Goal: Transaction & Acquisition: Download file/media

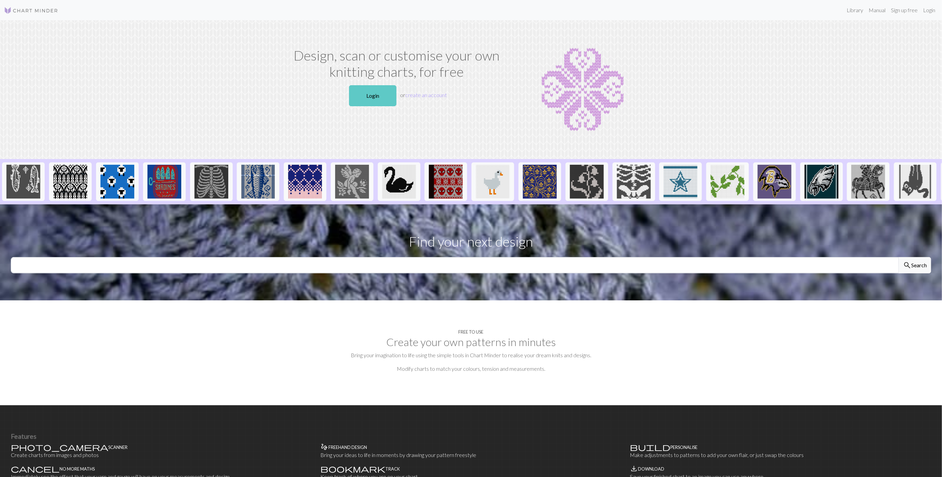
click at [386, 100] on link "Login" at bounding box center [372, 95] width 47 height 21
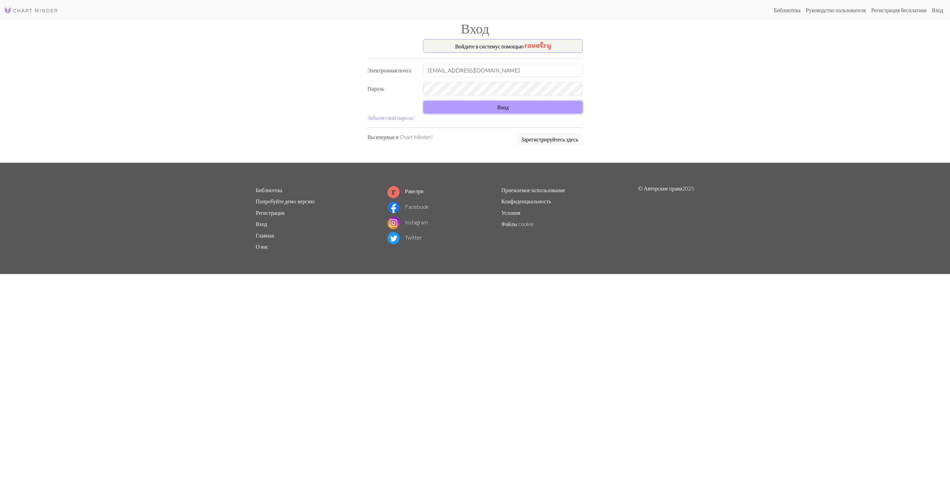
click at [492, 110] on button "Вход" at bounding box center [502, 107] width 159 height 13
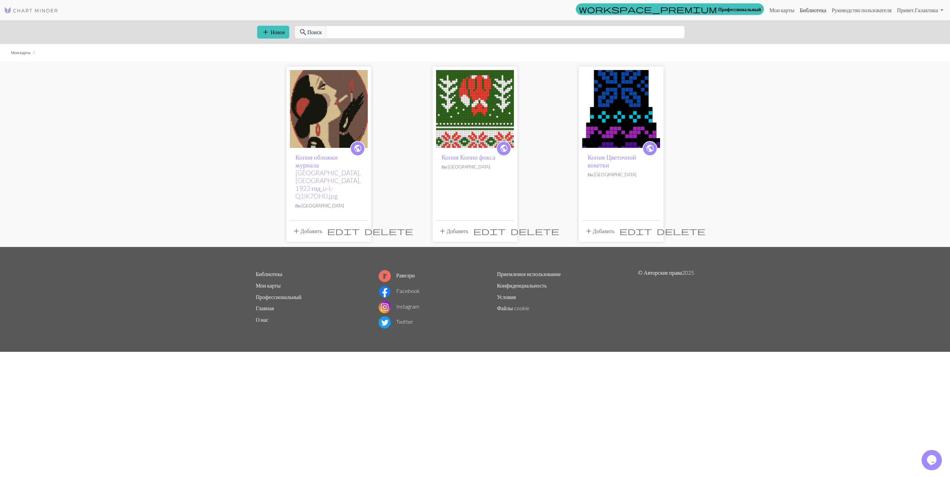
click at [797, 7] on link "Библиотека" at bounding box center [813, 10] width 32 height 14
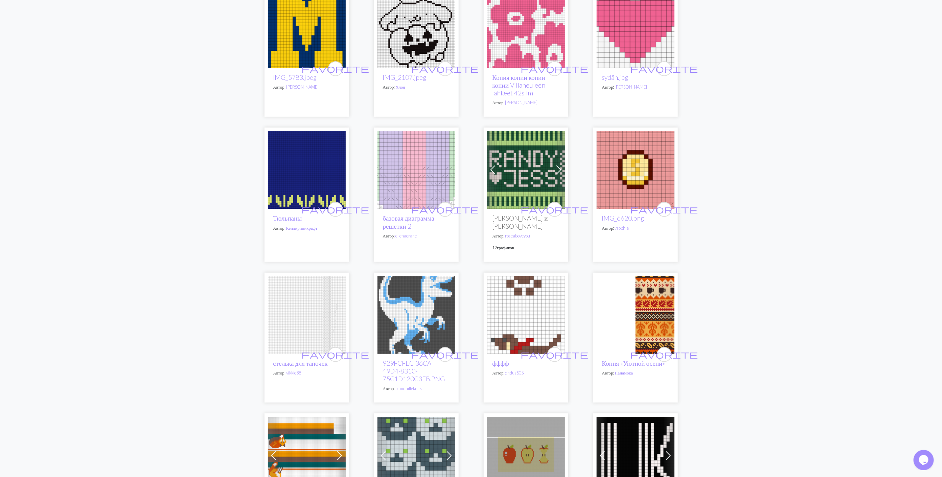
scroll to position [152, 0]
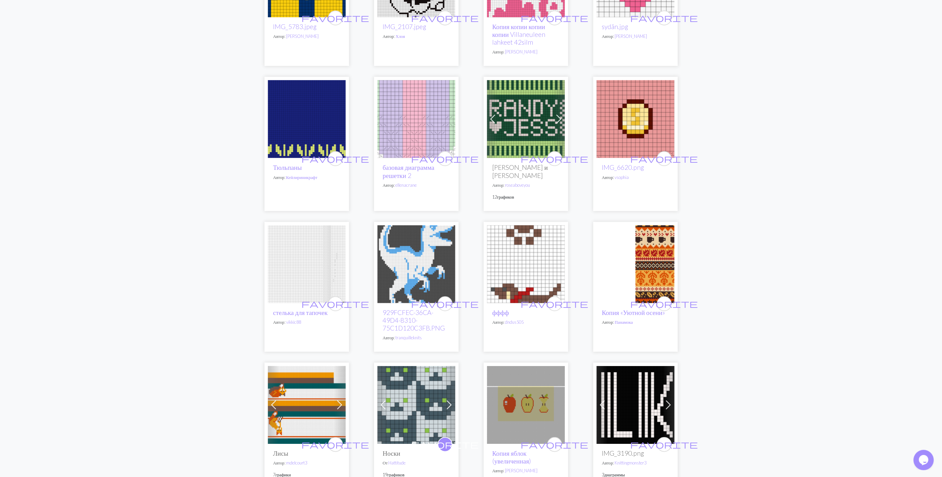
click at [662, 241] on img at bounding box center [636, 264] width 78 height 78
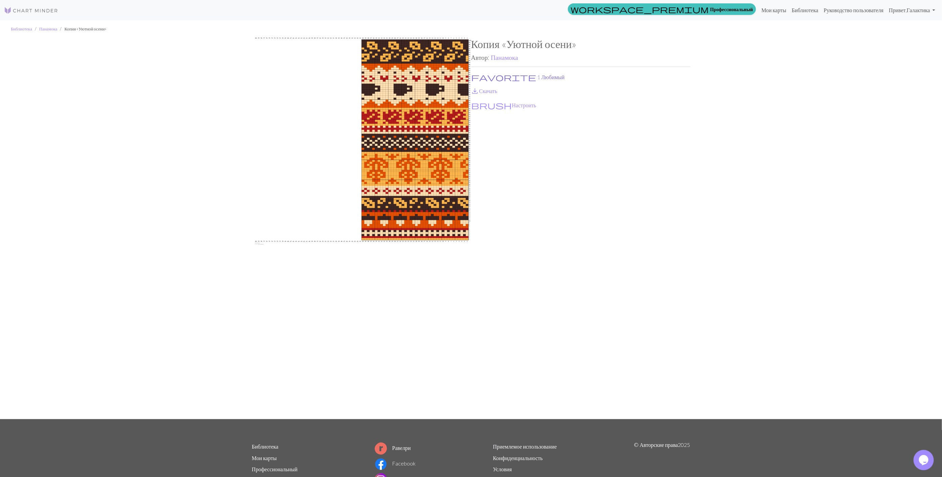
click at [489, 77] on button "favorite 1 Любимый" at bounding box center [518, 77] width 94 height 9
click at [485, 90] on link "save_alt Скачать" at bounding box center [484, 91] width 26 height 6
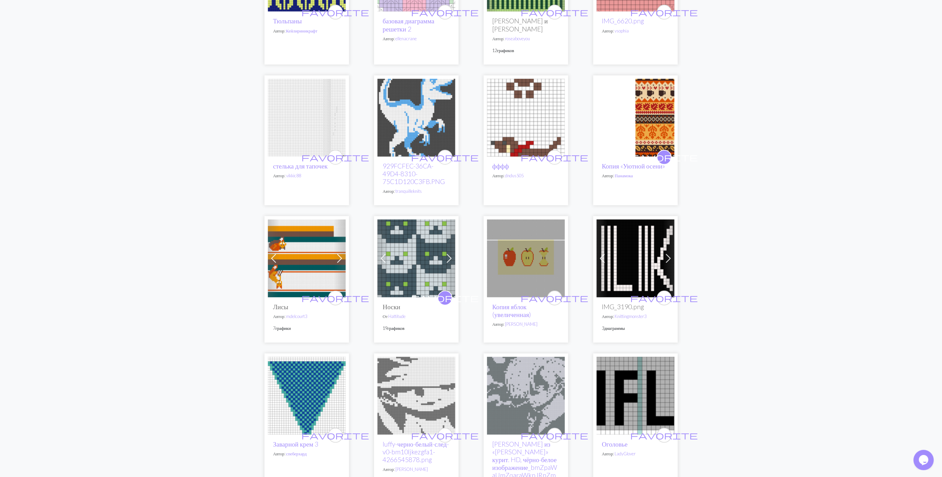
scroll to position [304, 0]
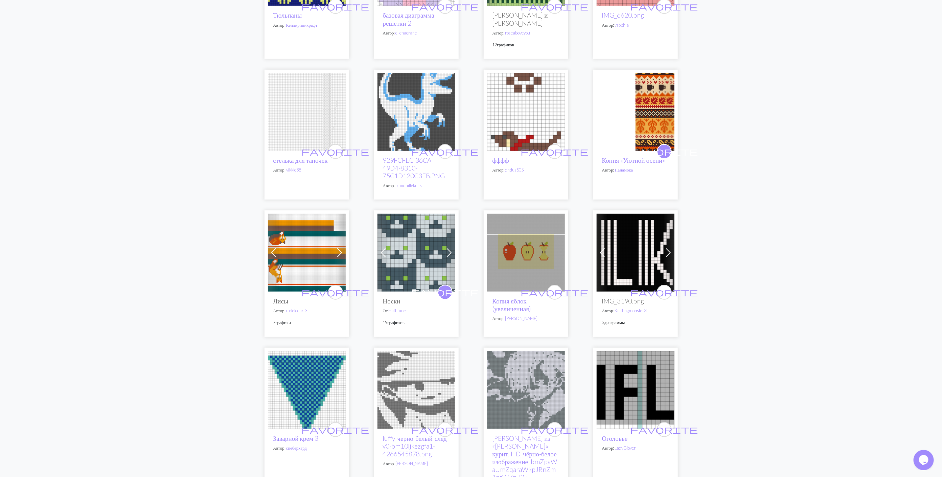
click at [296, 237] on img at bounding box center [307, 253] width 78 height 78
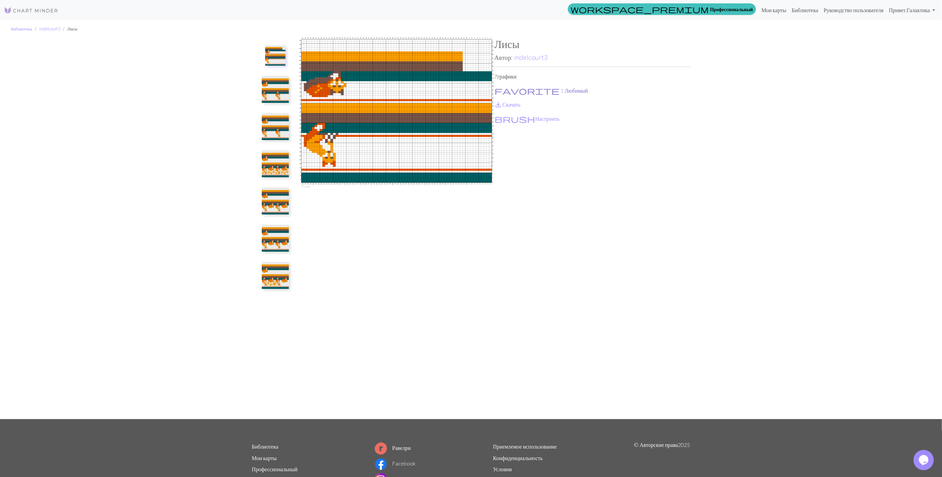
click at [510, 92] on button "favorite 1 Любимый" at bounding box center [541, 90] width 94 height 9
click at [505, 104] on link "save_alt Скачать" at bounding box center [507, 104] width 26 height 6
click at [274, 171] on img at bounding box center [275, 163] width 27 height 27
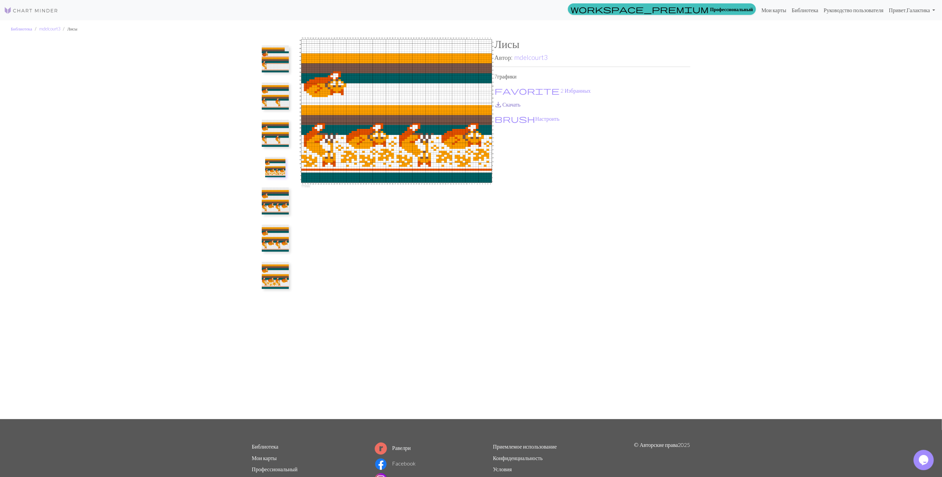
click at [508, 105] on link "save_alt Скачать" at bounding box center [507, 104] width 26 height 6
click at [275, 208] on img at bounding box center [275, 200] width 27 height 27
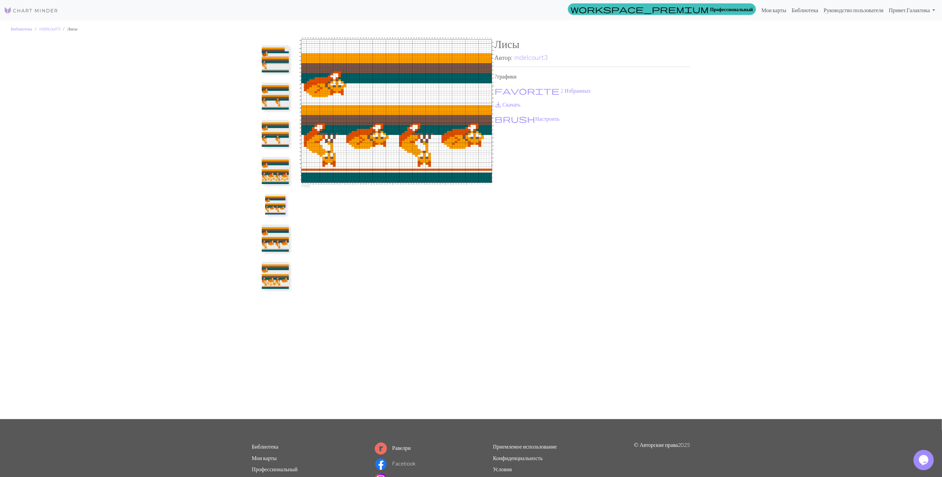
click at [283, 175] on img at bounding box center [275, 170] width 27 height 27
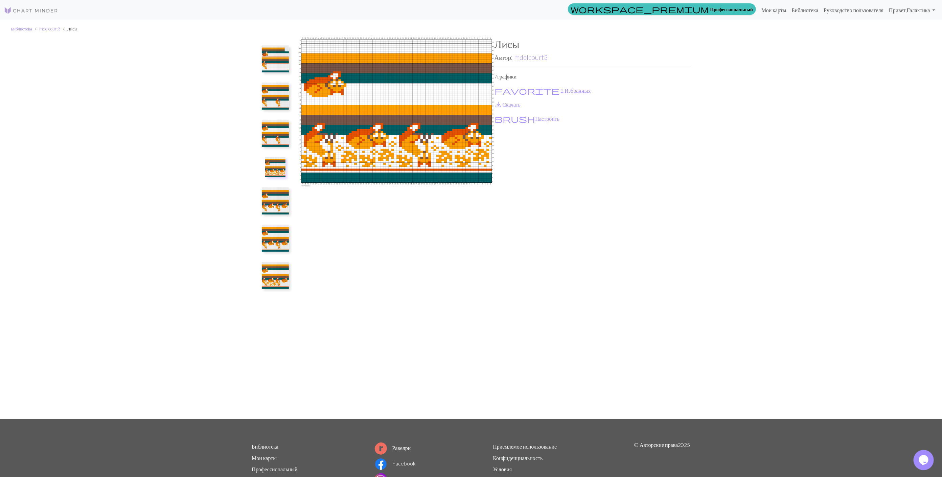
click at [278, 247] on img at bounding box center [275, 238] width 27 height 27
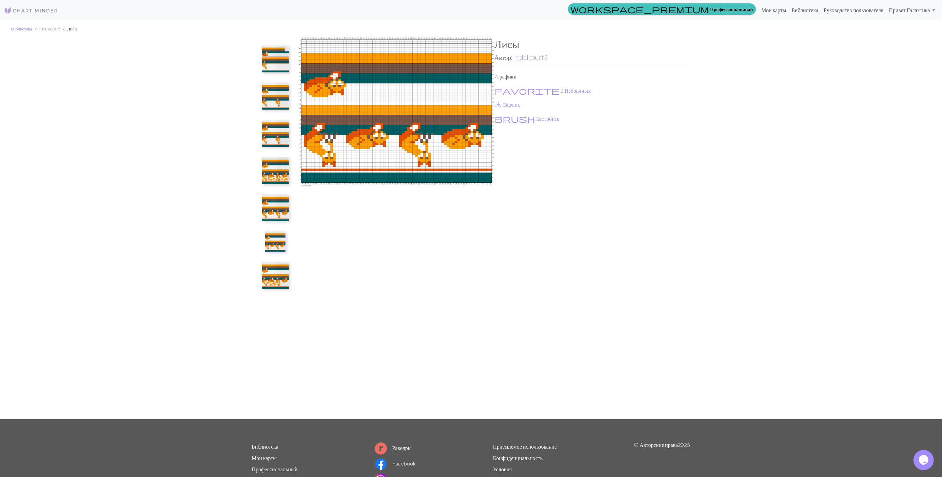
click at [273, 245] on img at bounding box center [275, 241] width 20 height 20
click at [434, 272] on img at bounding box center [397, 228] width 196 height 381
click at [282, 280] on img at bounding box center [275, 275] width 27 height 27
click at [537, 56] on link "mdelcourt3" at bounding box center [530, 57] width 33 height 8
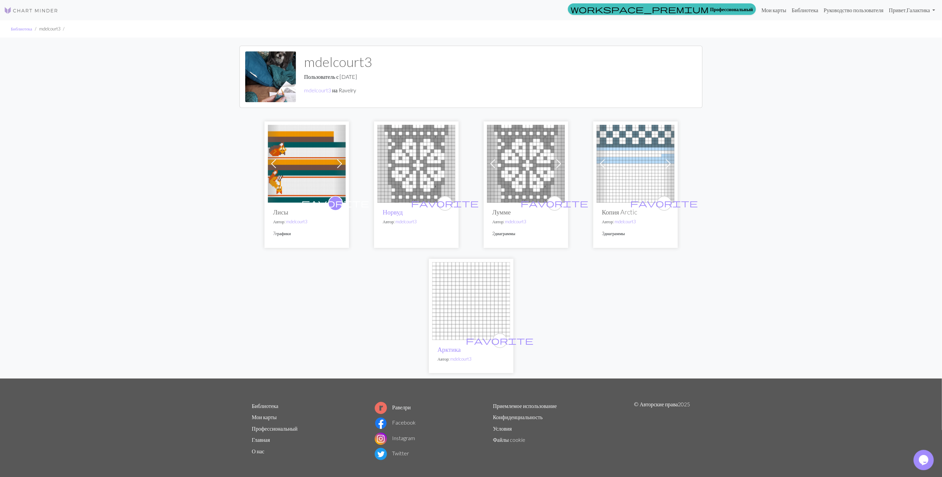
click at [412, 169] on img at bounding box center [416, 164] width 78 height 78
click at [283, 172] on img at bounding box center [307, 164] width 78 height 78
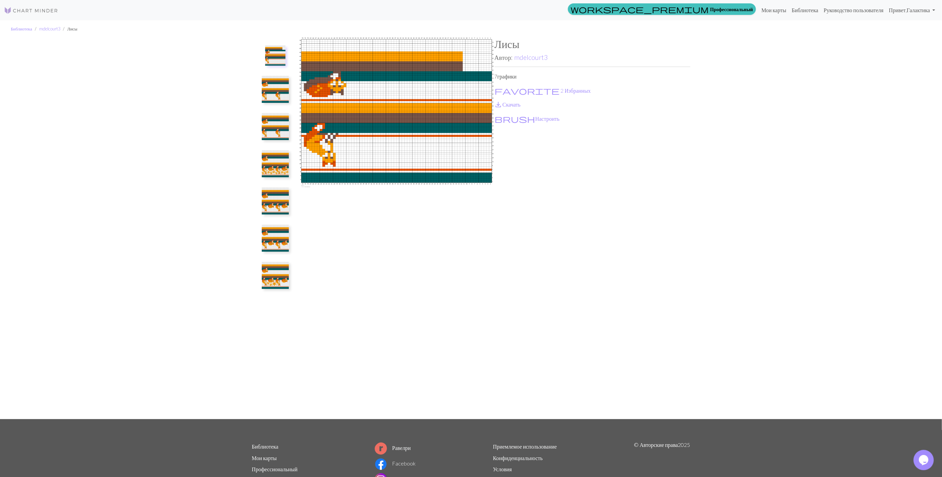
click at [273, 280] on img at bounding box center [275, 275] width 27 height 27
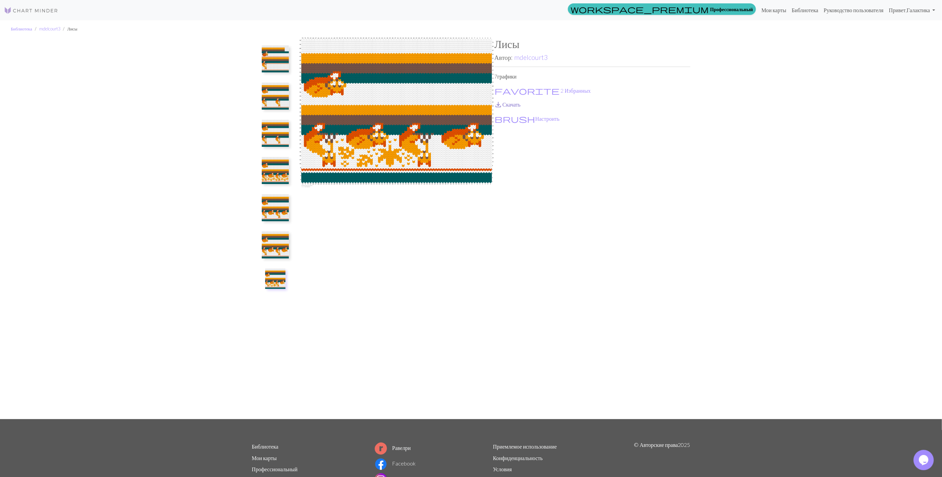
click at [507, 103] on link "save_alt Скачать" at bounding box center [507, 104] width 26 height 6
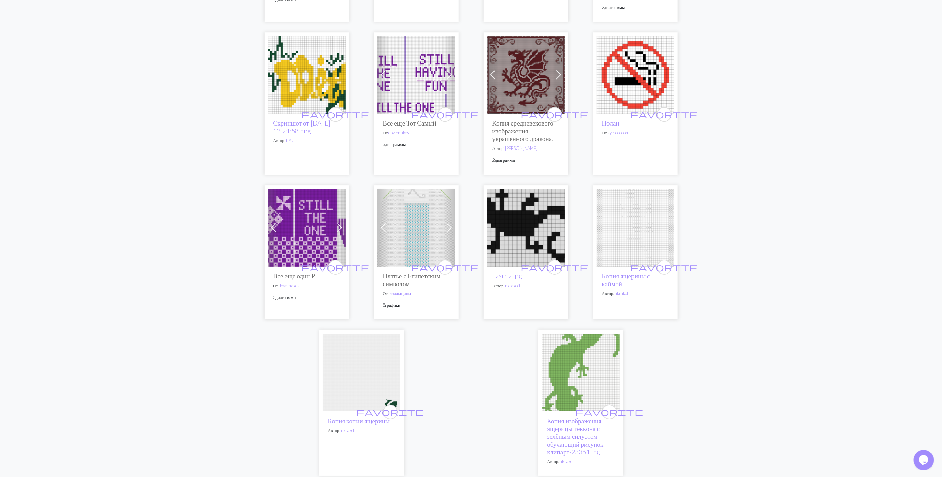
scroll to position [1623, 0]
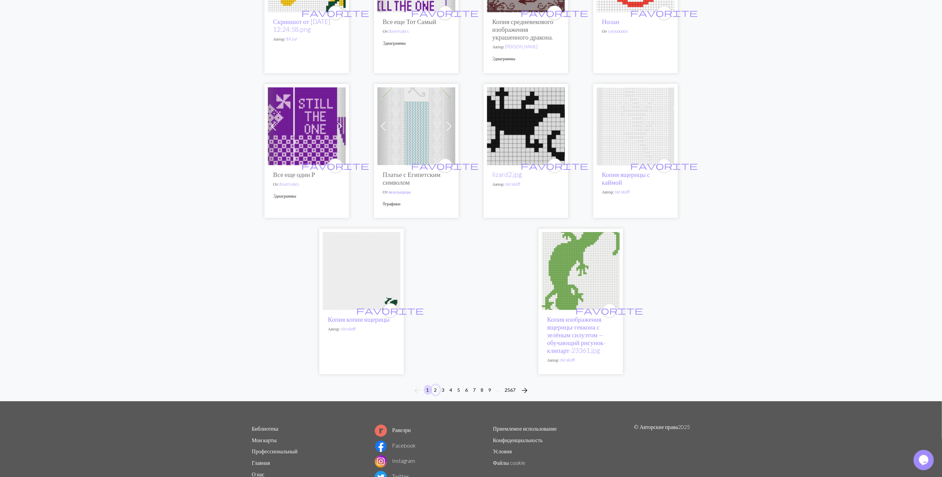
click at [436, 385] on button "2" at bounding box center [436, 390] width 8 height 10
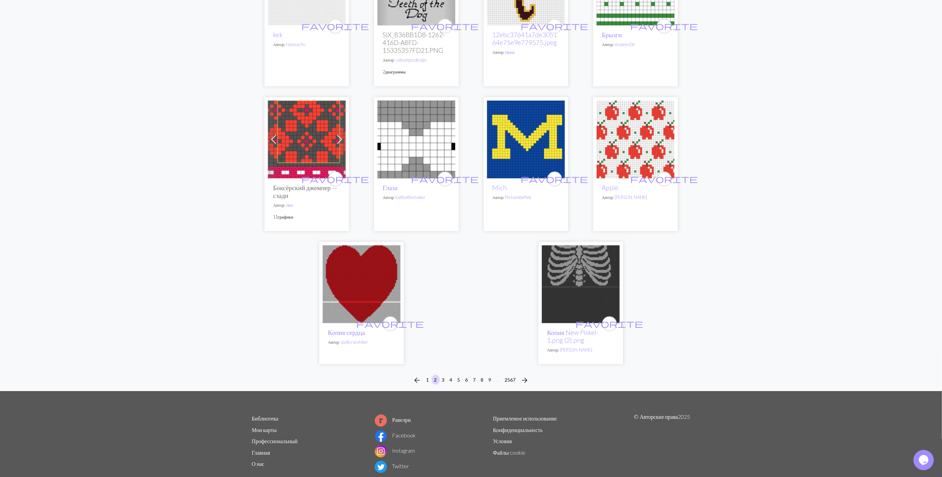
scroll to position [1549, 0]
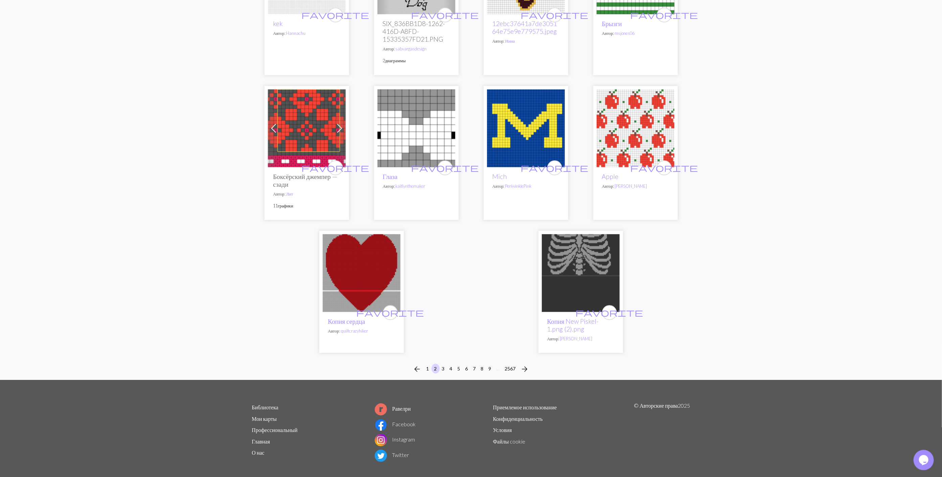
click at [643, 120] on img at bounding box center [636, 128] width 78 height 78
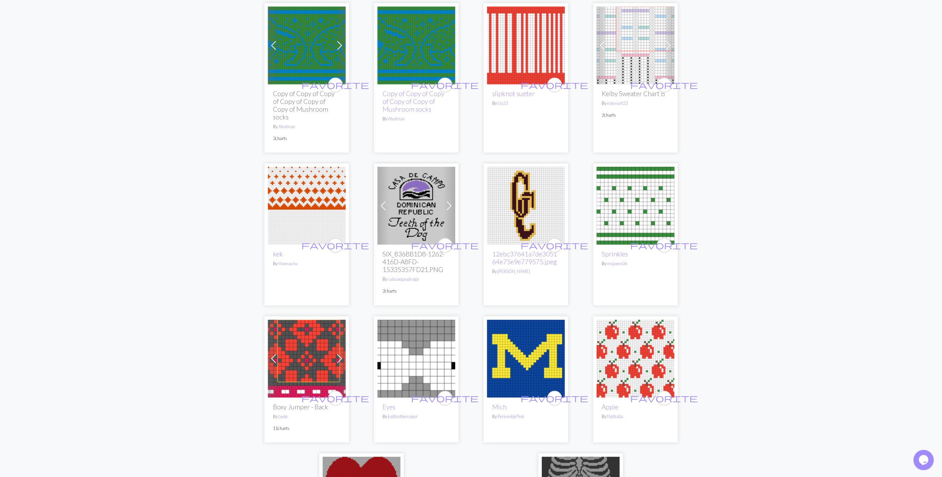
scroll to position [1549, 0]
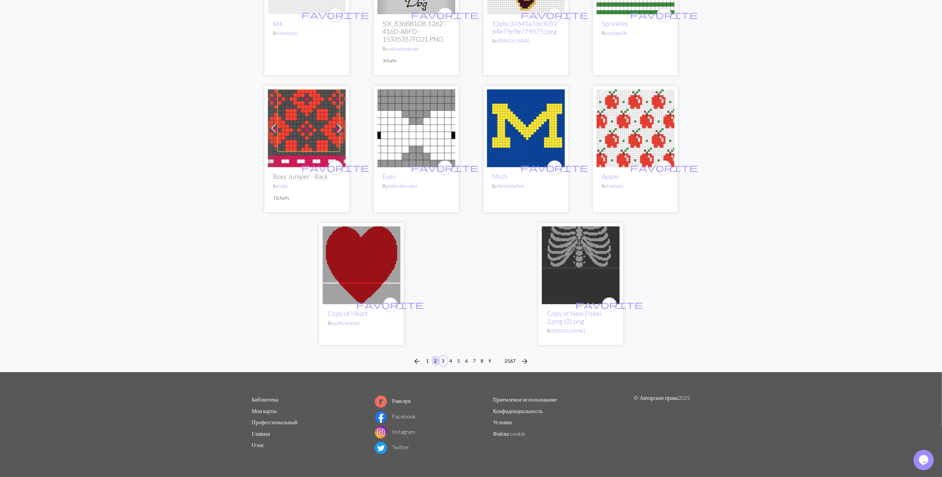
click at [444, 361] on button "3" at bounding box center [443, 361] width 8 height 10
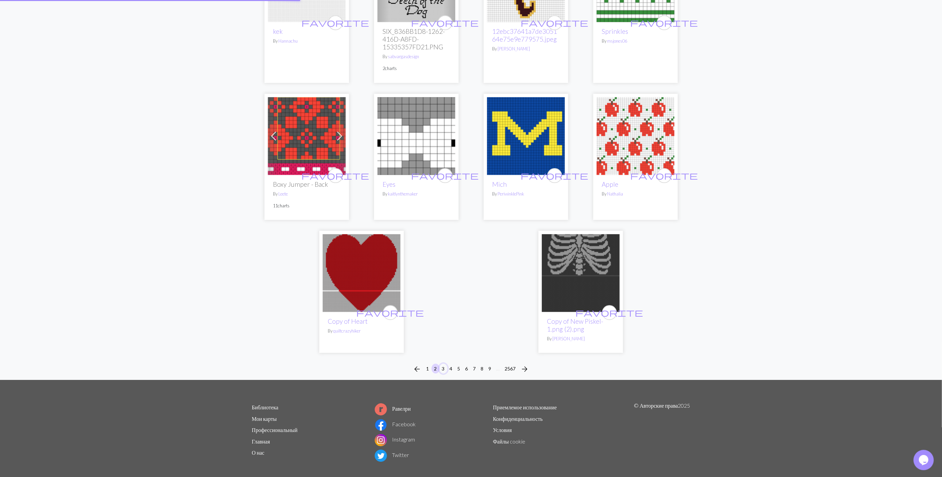
scroll to position [1541, 0]
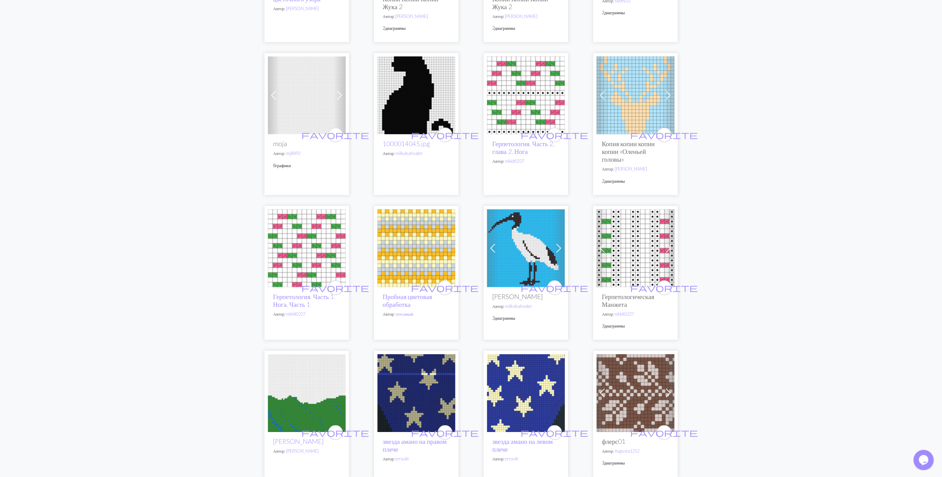
scroll to position [378, 0]
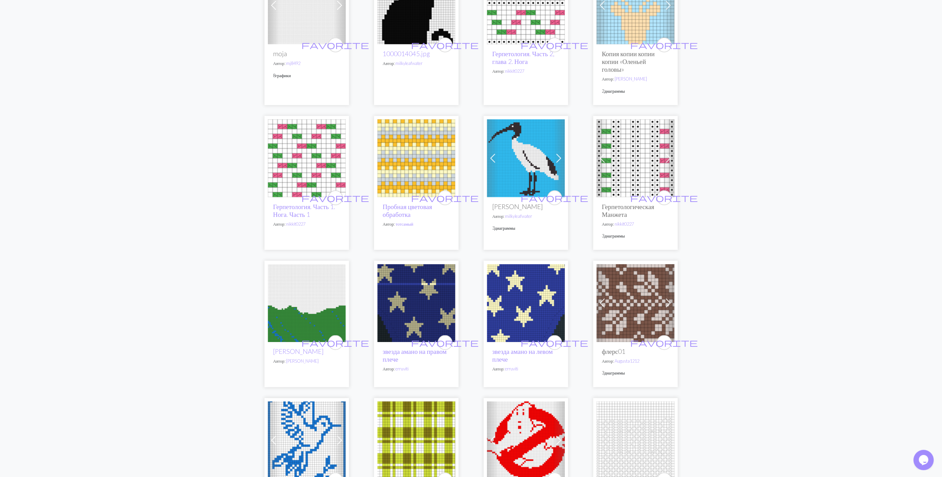
scroll to position [558, 0]
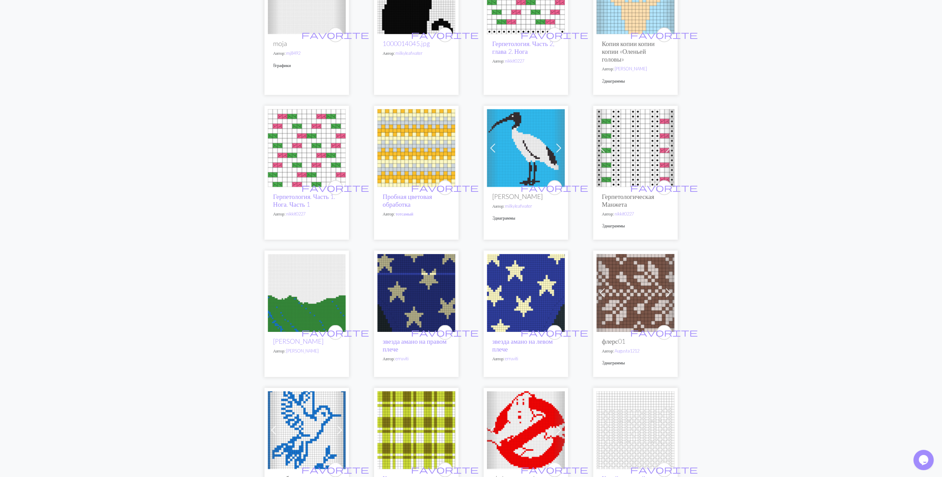
click at [521, 155] on img at bounding box center [526, 148] width 78 height 78
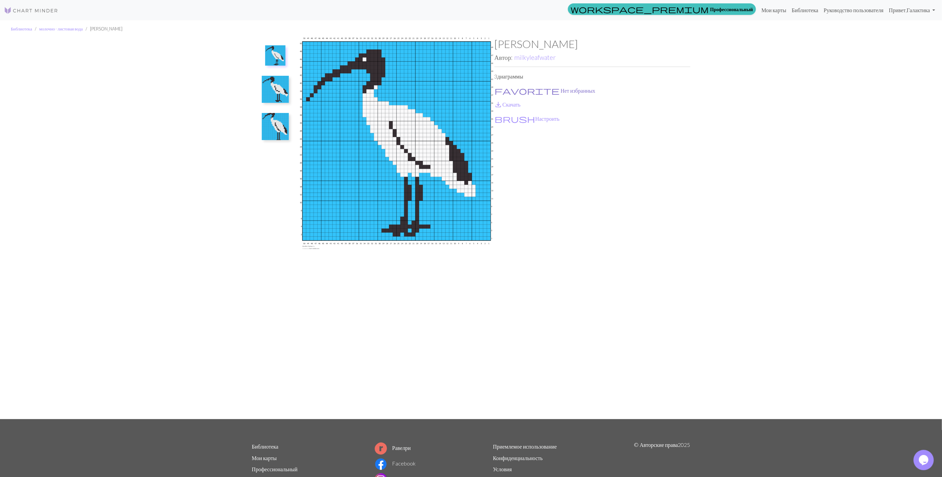
click at [502, 89] on span "favorite" at bounding box center [527, 90] width 65 height 9
click at [503, 104] on link "save_alt Скачать" at bounding box center [507, 104] width 26 height 6
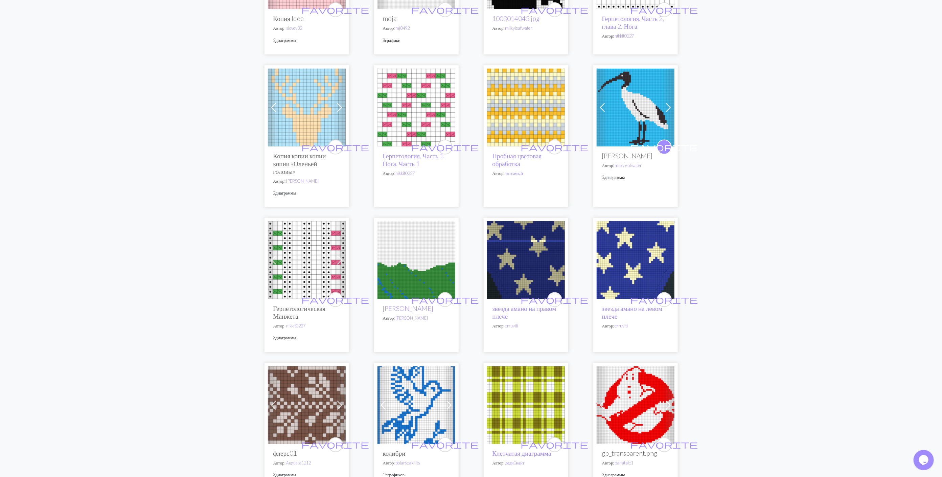
scroll to position [609, 0]
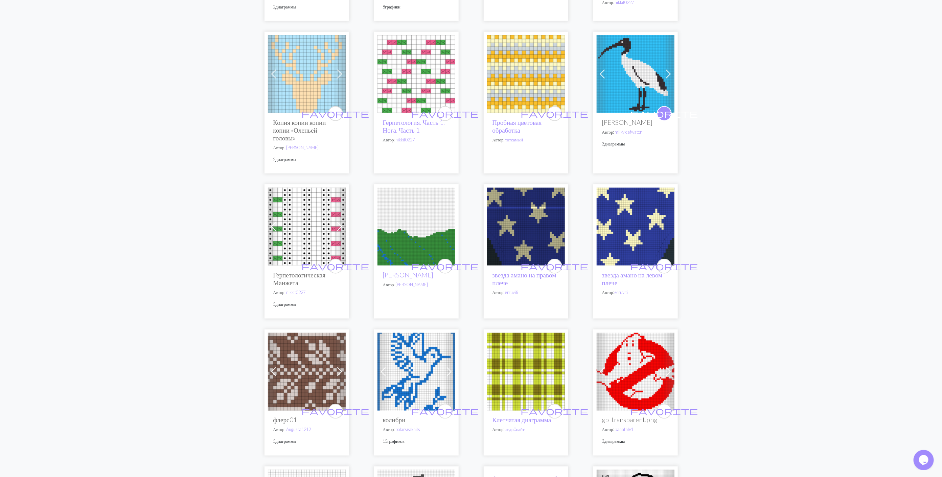
click at [624, 223] on img at bounding box center [636, 227] width 78 height 78
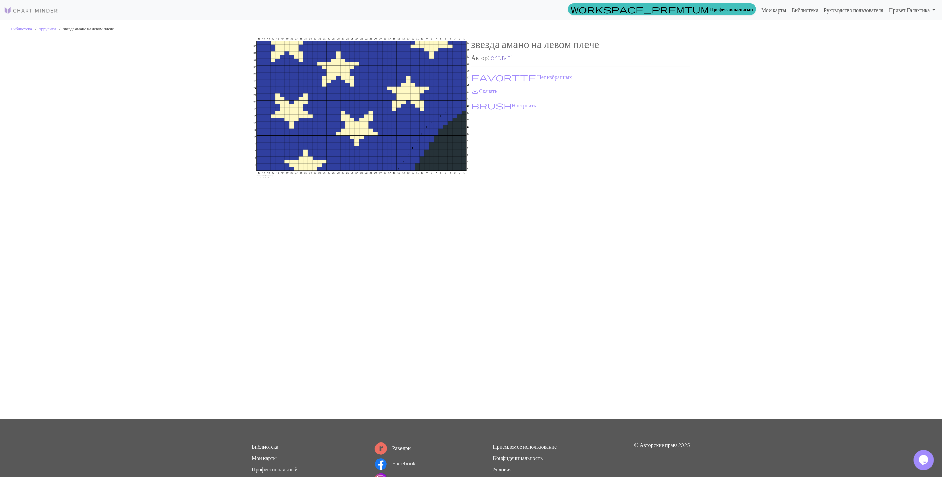
click at [504, 58] on link "erruviti" at bounding box center [501, 57] width 21 height 8
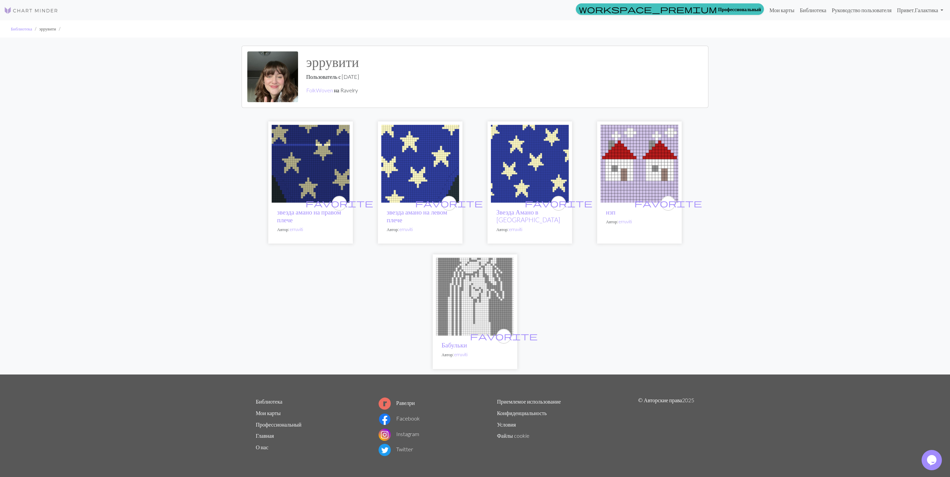
click at [538, 159] on img at bounding box center [530, 164] width 78 height 78
click at [642, 161] on img at bounding box center [639, 164] width 78 height 78
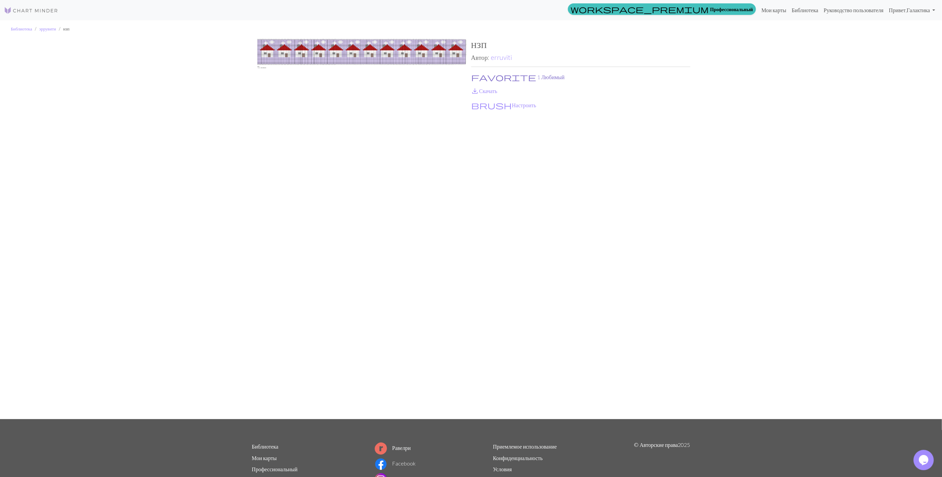
click at [480, 75] on button "favorite 1 Любимый" at bounding box center [518, 77] width 94 height 9
click at [475, 89] on span "save_alt" at bounding box center [475, 90] width 8 height 9
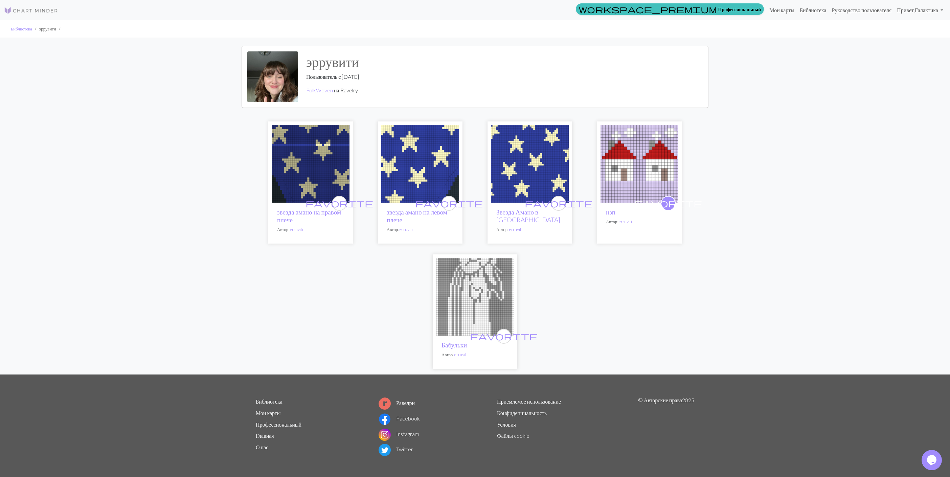
click at [490, 289] on img at bounding box center [475, 297] width 78 height 78
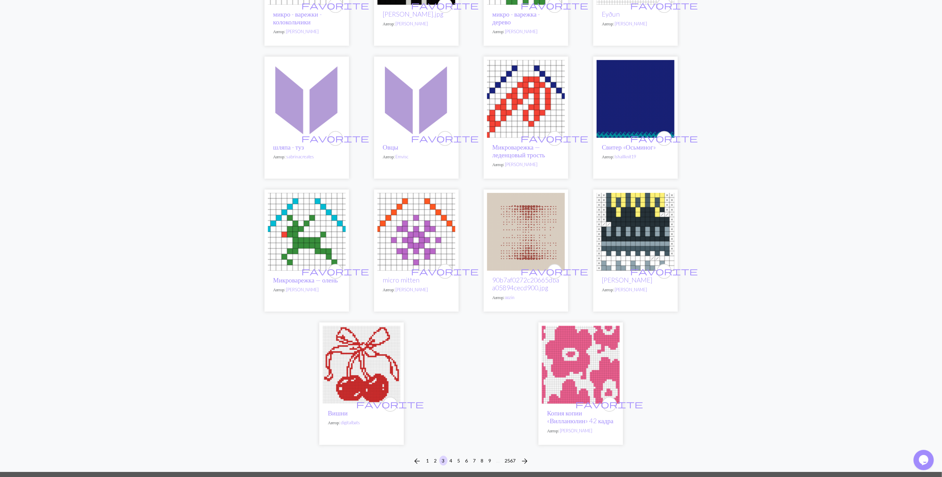
scroll to position [1537, 0]
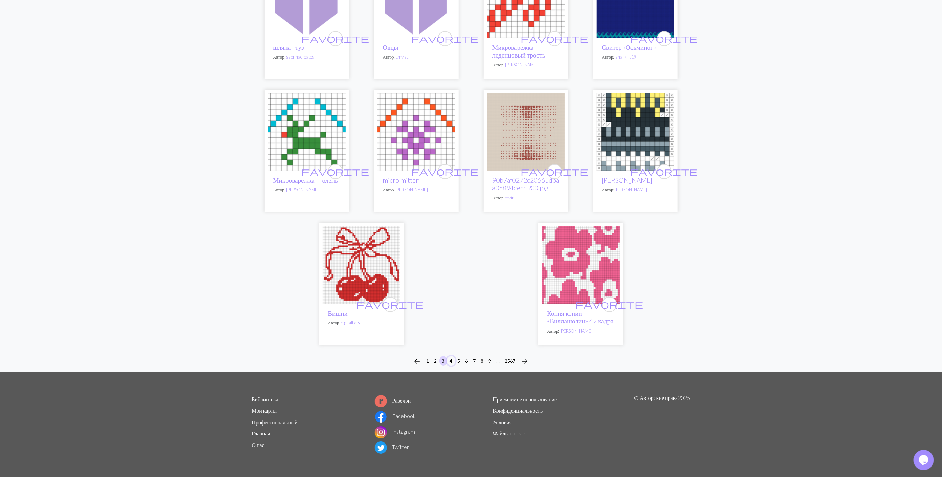
click at [448, 360] on button "4" at bounding box center [451, 361] width 8 height 10
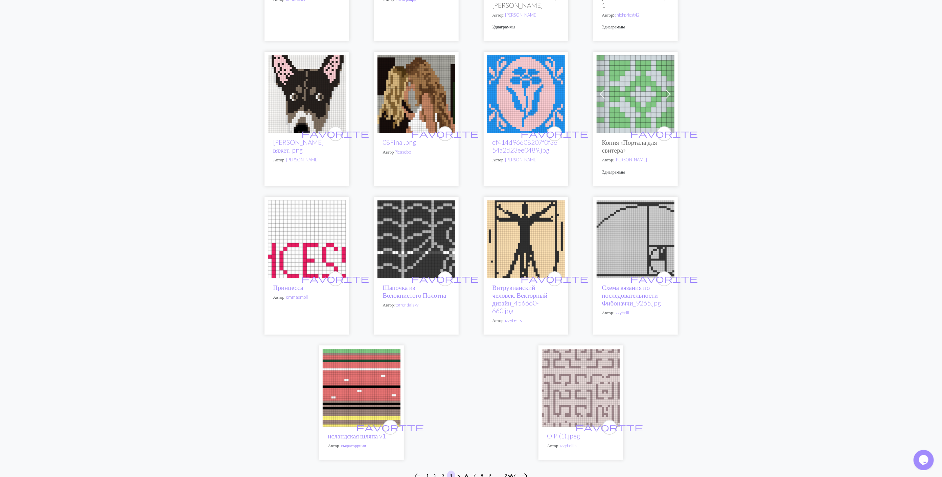
scroll to position [1522, 0]
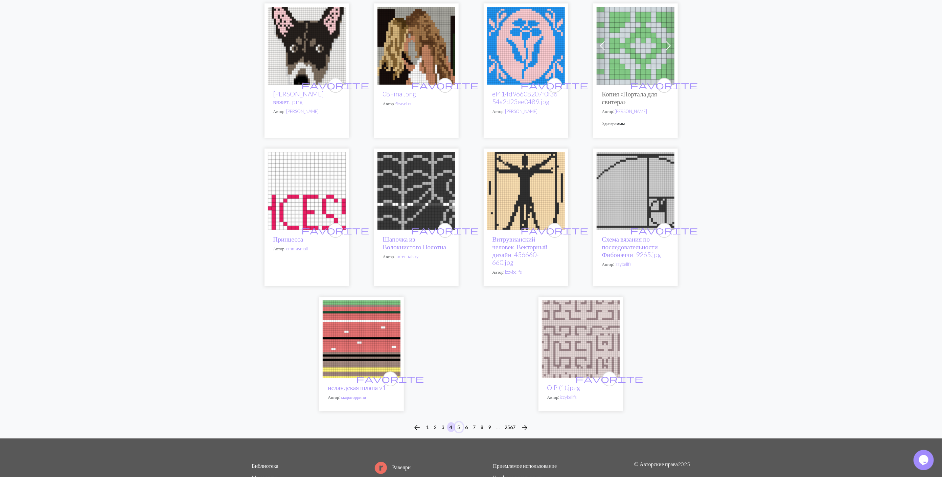
click at [459, 432] on button "5" at bounding box center [459, 427] width 8 height 10
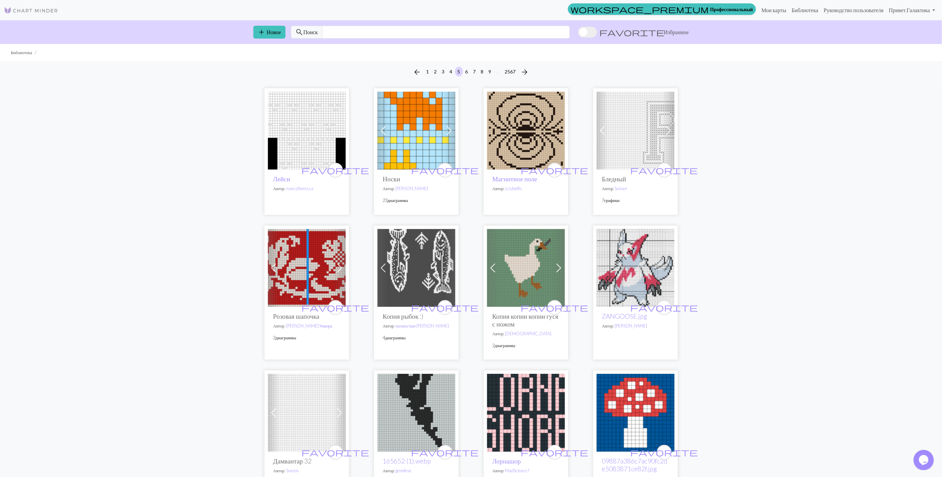
click at [541, 150] on img at bounding box center [526, 131] width 78 height 78
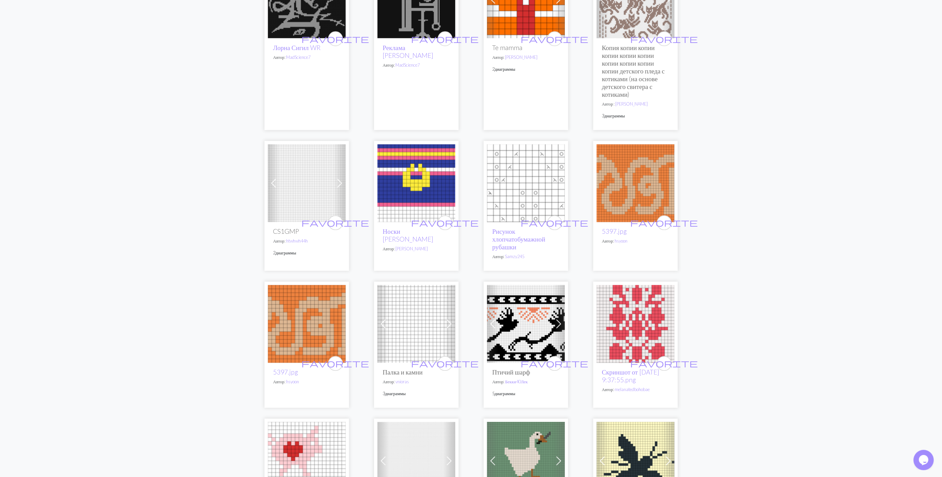
scroll to position [812, 0]
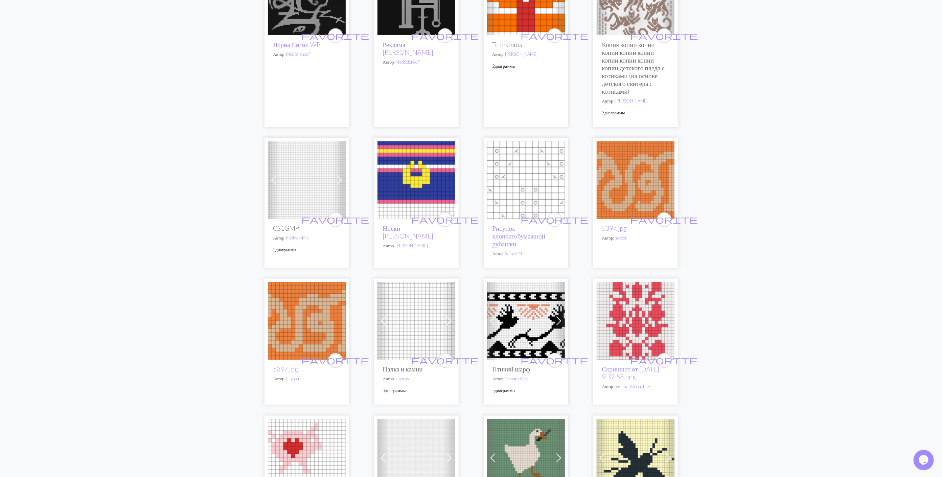
click at [534, 326] on img at bounding box center [526, 321] width 78 height 78
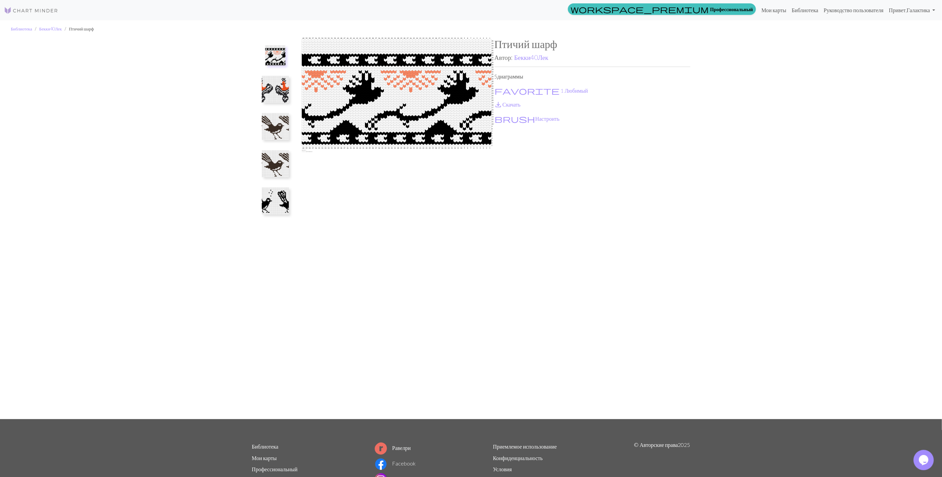
click at [280, 96] on img at bounding box center [275, 89] width 27 height 27
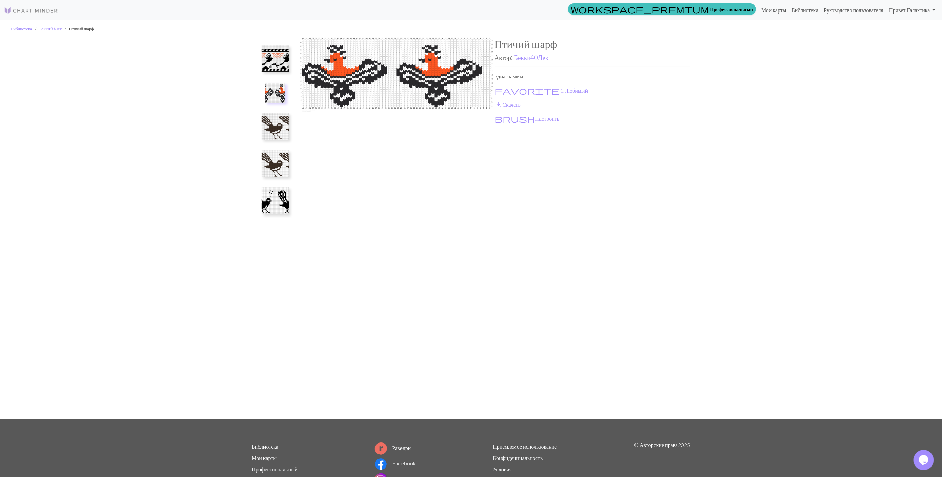
click at [275, 127] on img at bounding box center [275, 126] width 27 height 27
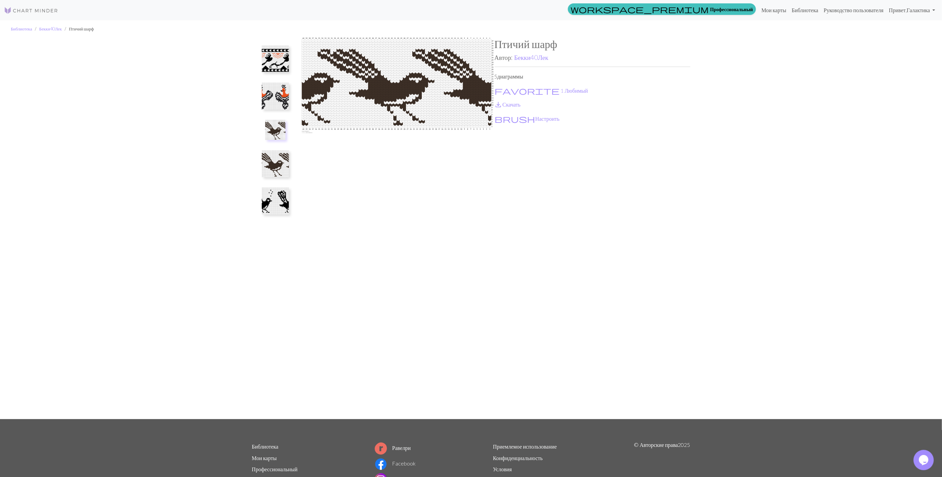
click at [268, 166] on img at bounding box center [275, 163] width 27 height 27
click at [271, 202] on img at bounding box center [275, 200] width 27 height 27
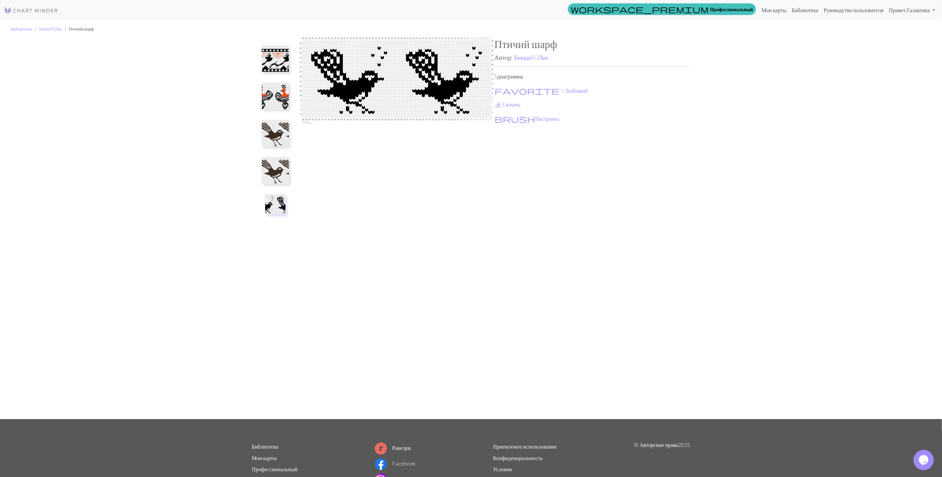
click at [276, 163] on img at bounding box center [275, 170] width 27 height 27
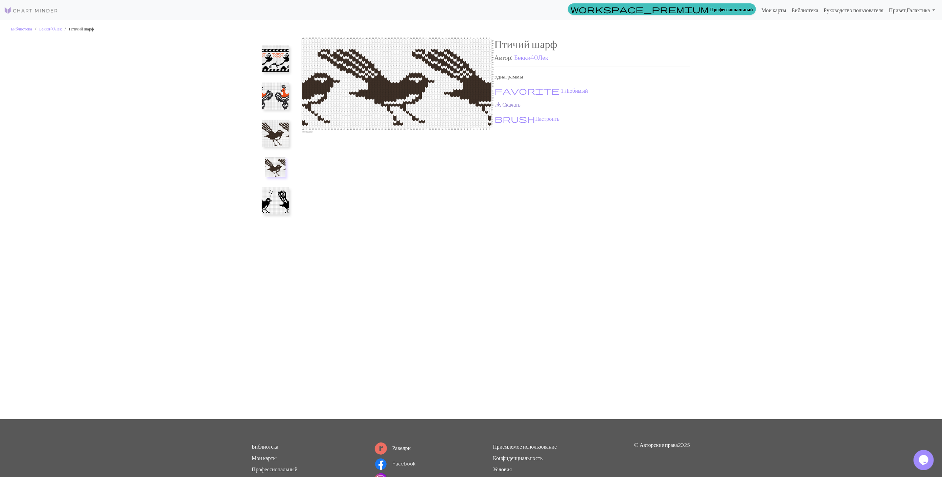
click at [510, 103] on link "save_alt Скачать" at bounding box center [507, 104] width 26 height 6
click at [272, 203] on img at bounding box center [275, 200] width 27 height 27
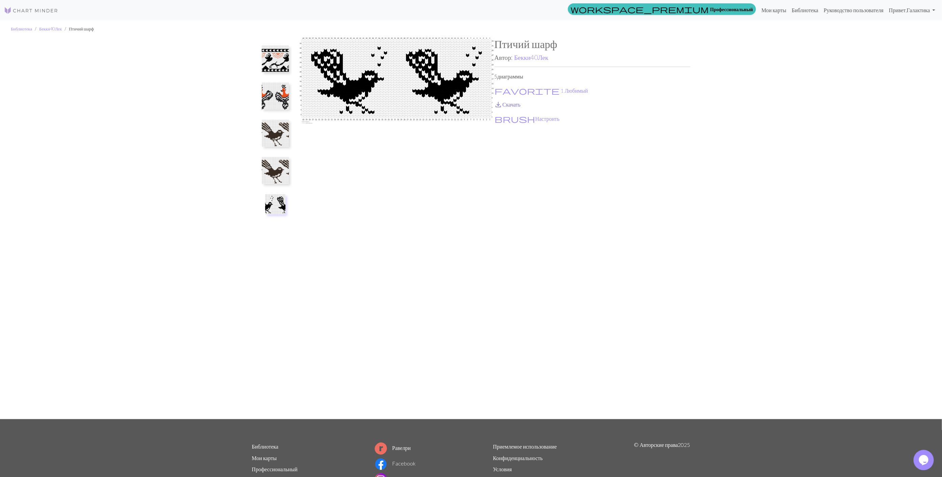
click at [509, 106] on link "save_alt Скачать" at bounding box center [507, 104] width 26 height 6
click at [281, 61] on img at bounding box center [275, 58] width 27 height 27
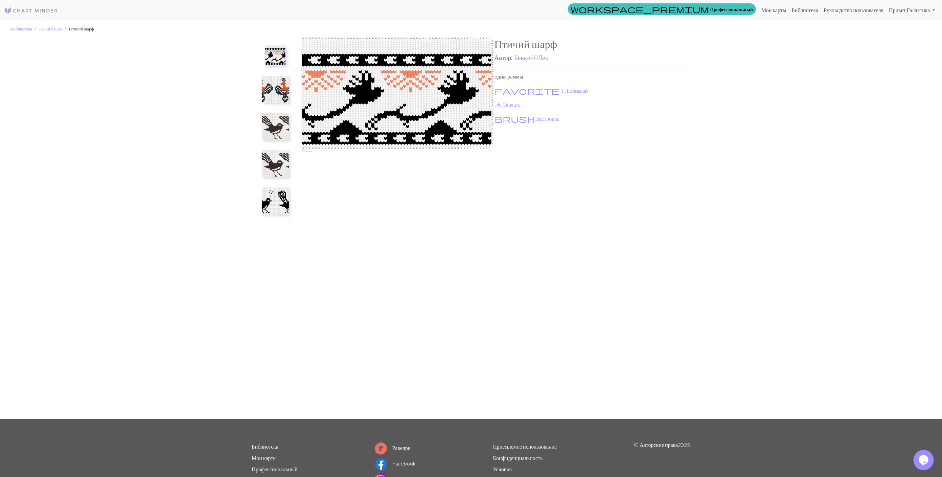
click at [507, 108] on p "save_alt Скачать" at bounding box center [592, 104] width 196 height 8
click at [559, 111] on div "Птичий шарф Автор: Бекки40Лек 5 диаграммы favorite 1 Любимый save_alt Скачать b…" at bounding box center [592, 228] width 196 height 381
click at [521, 104] on link "save_alt Скачать" at bounding box center [507, 104] width 26 height 6
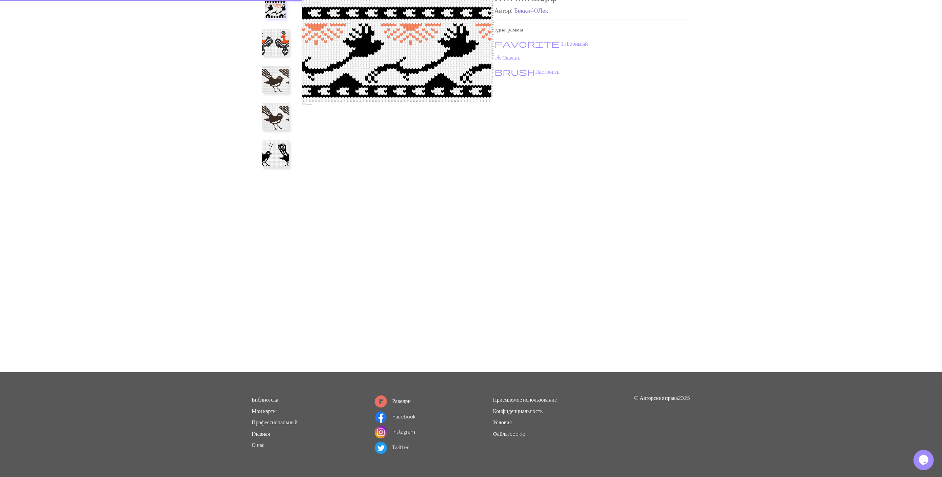
click at [531, 10] on link "Бекки40Лек" at bounding box center [531, 10] width 34 height 8
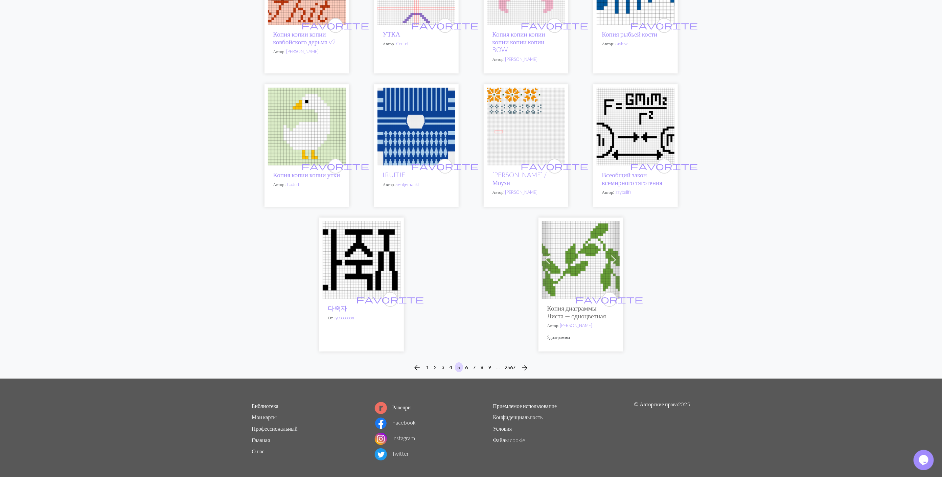
scroll to position [1584, 0]
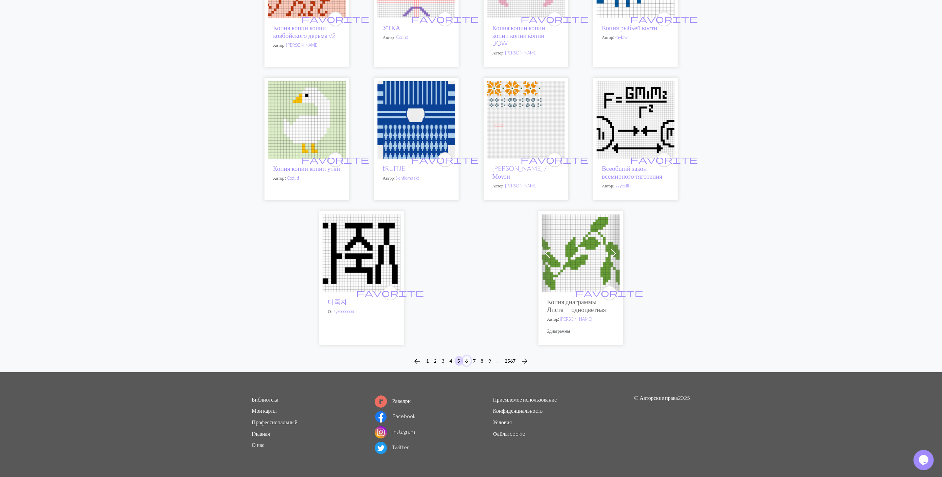
click at [466, 359] on button "6" at bounding box center [467, 361] width 8 height 10
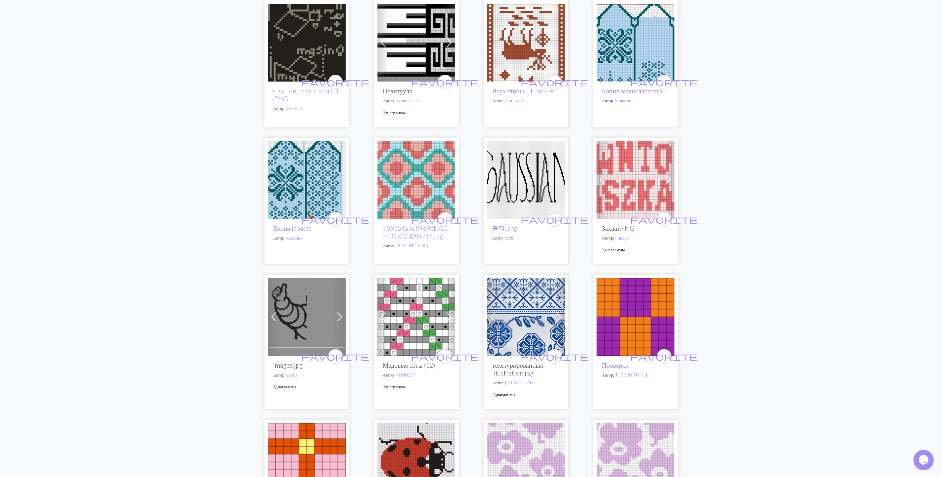
scroll to position [304, 0]
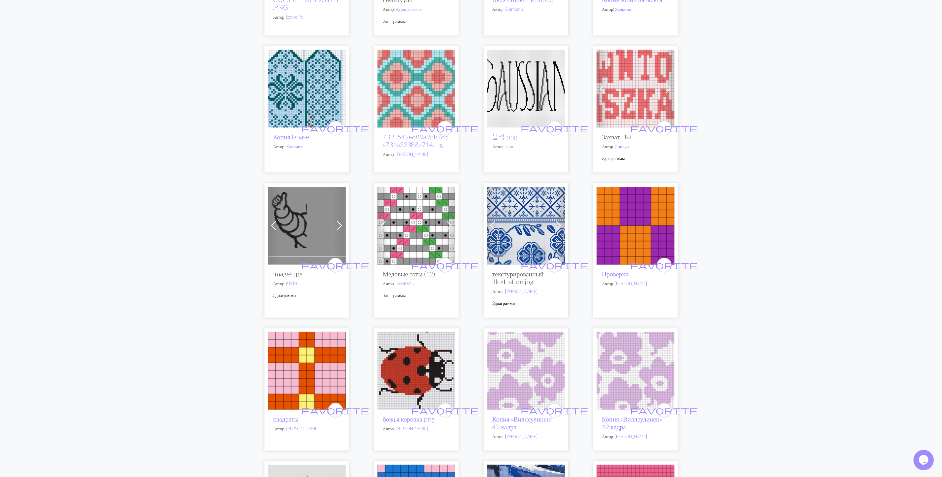
click at [534, 226] on img at bounding box center [526, 226] width 78 height 78
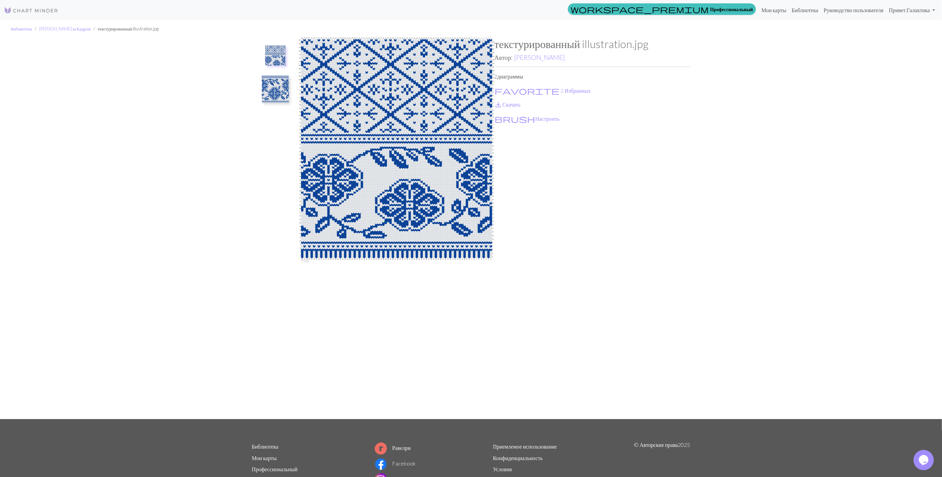
click at [275, 93] on img at bounding box center [275, 89] width 27 height 27
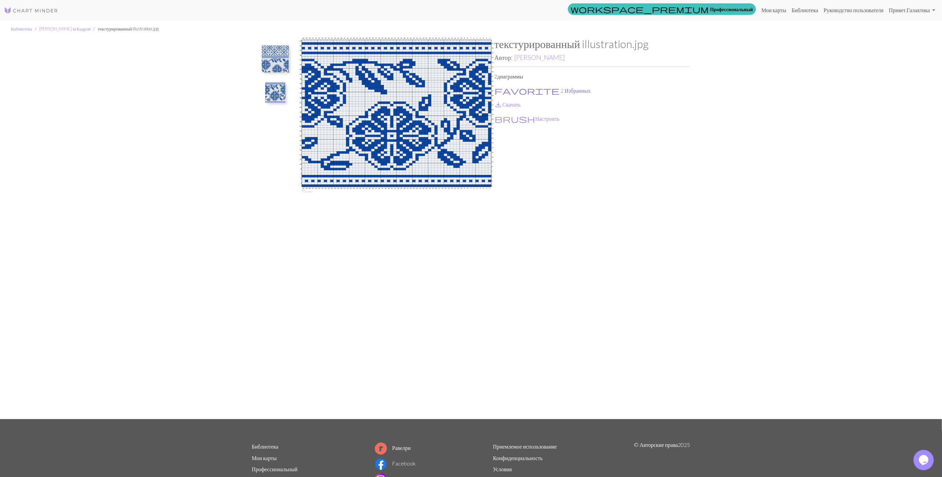
click at [505, 89] on button "favorite 2 Избранных" at bounding box center [542, 90] width 97 height 9
click at [505, 103] on link "save_alt Скачать" at bounding box center [507, 104] width 26 height 6
click at [274, 61] on img at bounding box center [275, 58] width 27 height 27
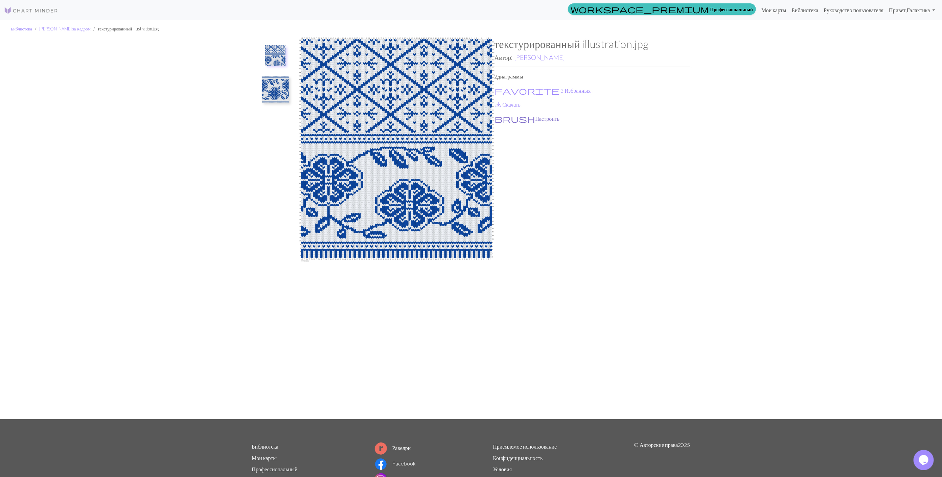
click at [505, 120] on button "brush Настроить" at bounding box center [527, 118] width 66 height 9
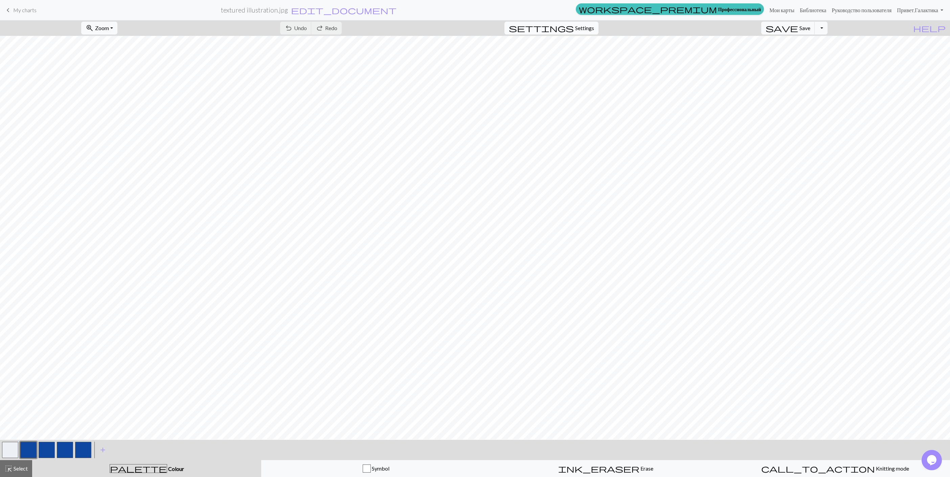
click at [594, 27] on span "Settings" at bounding box center [584, 28] width 19 height 8
select select "aran"
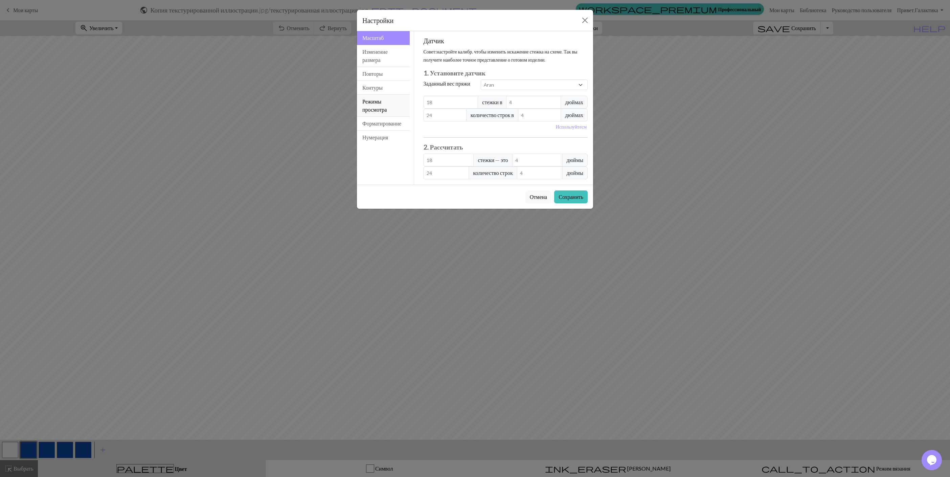
click at [386, 111] on button "Режимы просмотра" at bounding box center [383, 106] width 53 height 22
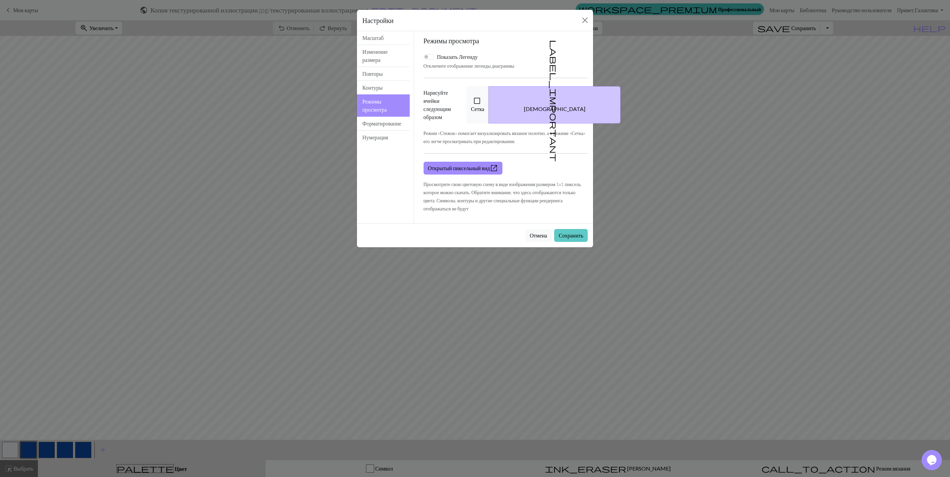
drag, startPoint x: 509, startPoint y: 106, endPoint x: 568, endPoint y: 234, distance: 141.9
click at [489, 108] on button "check_box_outline_blank Сетка" at bounding box center [477, 104] width 23 height 37
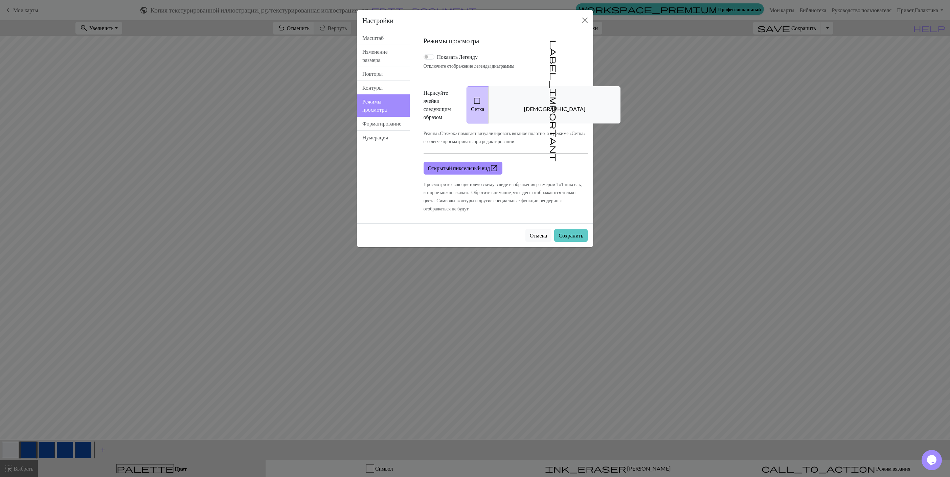
click at [568, 239] on button "Сохранить" at bounding box center [570, 235] width 33 height 13
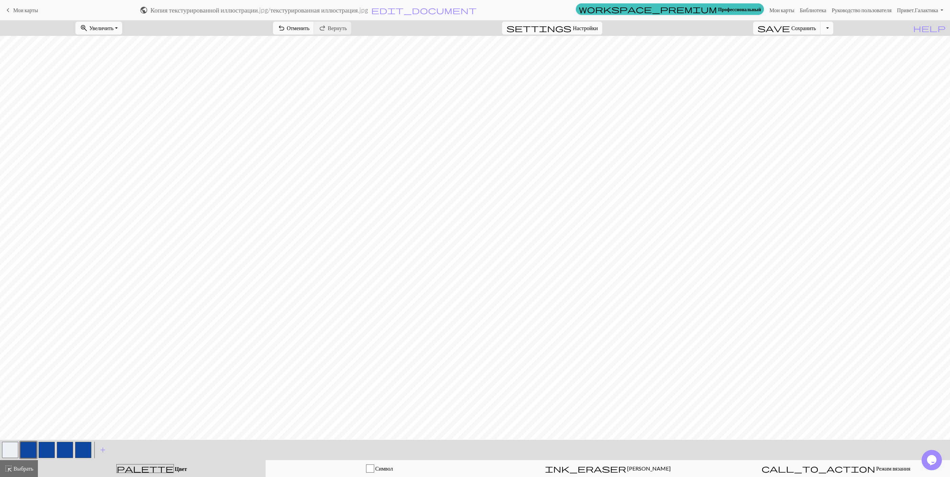
click at [833, 30] on button "Переключить раскрывающийся список" at bounding box center [826, 28] width 13 height 13
click at [800, 57] on button "save_alt Скачать" at bounding box center [770, 54] width 124 height 11
click at [833, 31] on button "Переключить раскрывающийся список" at bounding box center [826, 28] width 13 height 13
click at [803, 57] on button "save_alt Скачать" at bounding box center [770, 54] width 124 height 11
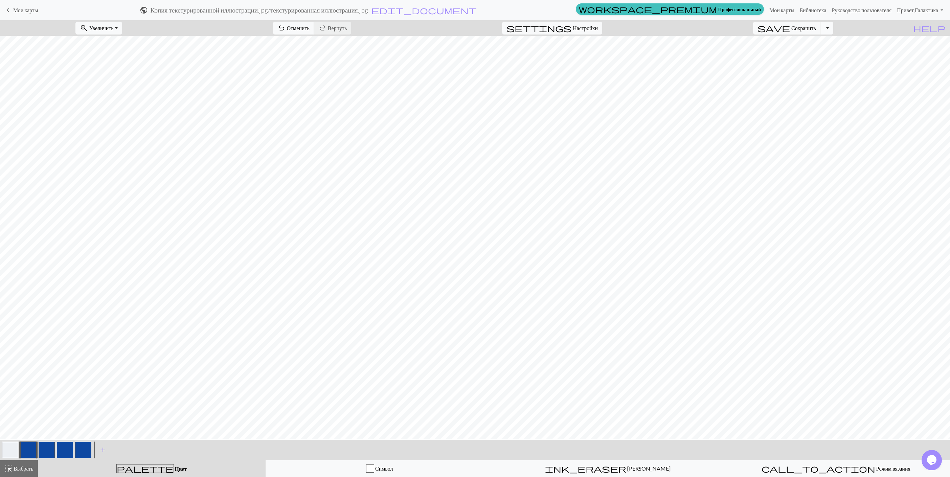
click at [833, 26] on button "Переключить раскрывающийся список" at bounding box center [826, 28] width 13 height 13
click at [811, 53] on button "save_alt Скачать" at bounding box center [770, 54] width 124 height 11
click at [833, 31] on button "Переключить раскрывающийся список" at bounding box center [826, 28] width 13 height 13
click at [808, 56] on button "save_alt Скачать" at bounding box center [770, 54] width 124 height 11
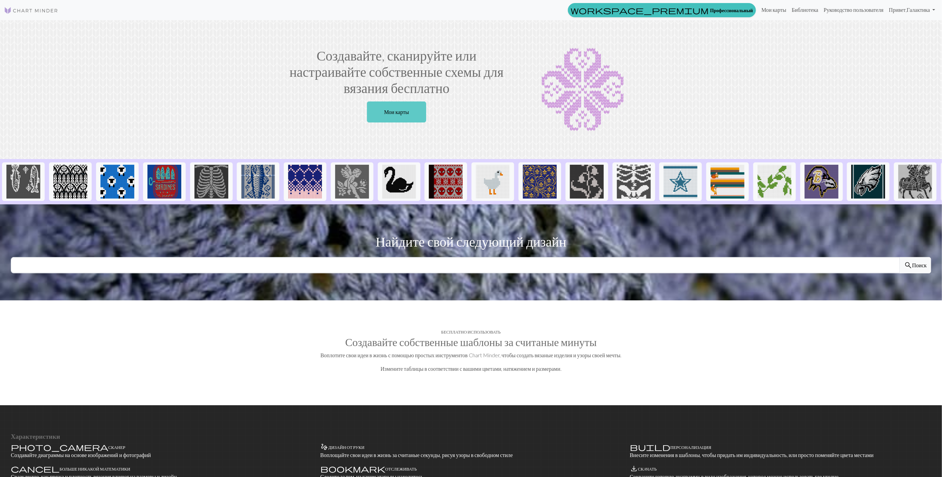
click at [416, 113] on link "Мои карты" at bounding box center [397, 111] width 60 height 21
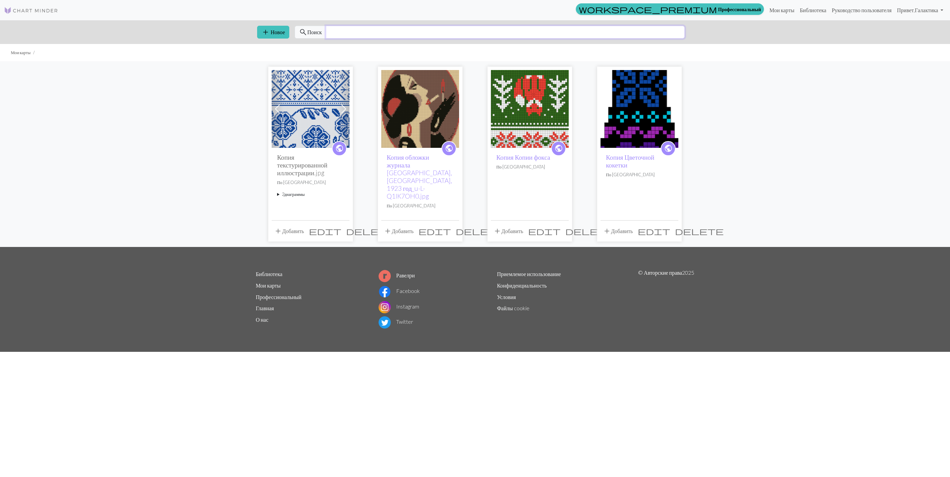
click at [358, 34] on input "text" at bounding box center [505, 32] width 359 height 13
click at [797, 7] on link "Библиотека" at bounding box center [813, 10] width 32 height 14
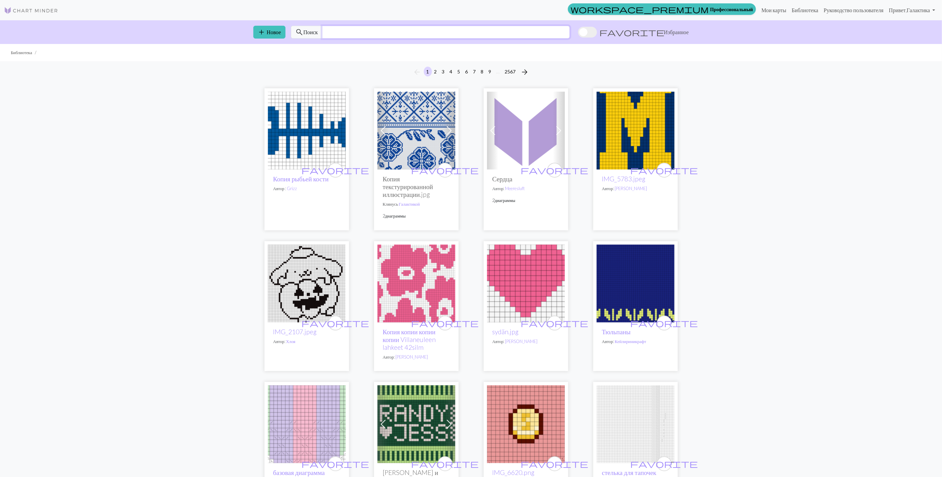
click at [457, 37] on input "text" at bounding box center [446, 32] width 248 height 13
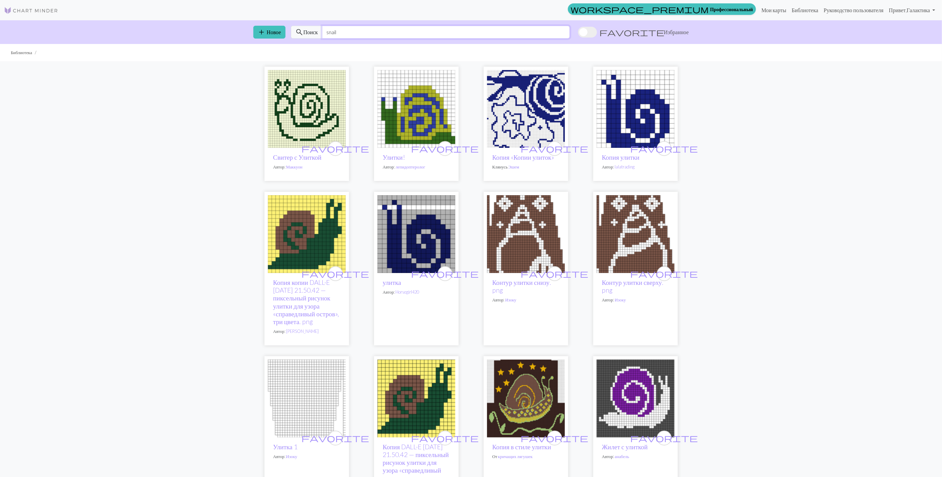
type input "snail"
click at [620, 234] on img at bounding box center [636, 234] width 78 height 78
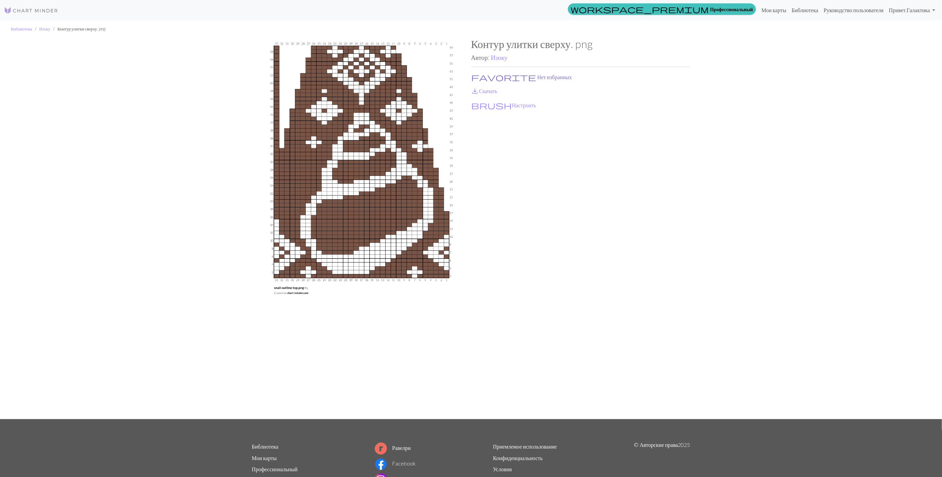
click at [501, 78] on button "favorite Нет избранных" at bounding box center [521, 77] width 101 height 9
click at [488, 91] on link "save_alt Скачать" at bounding box center [484, 91] width 26 height 6
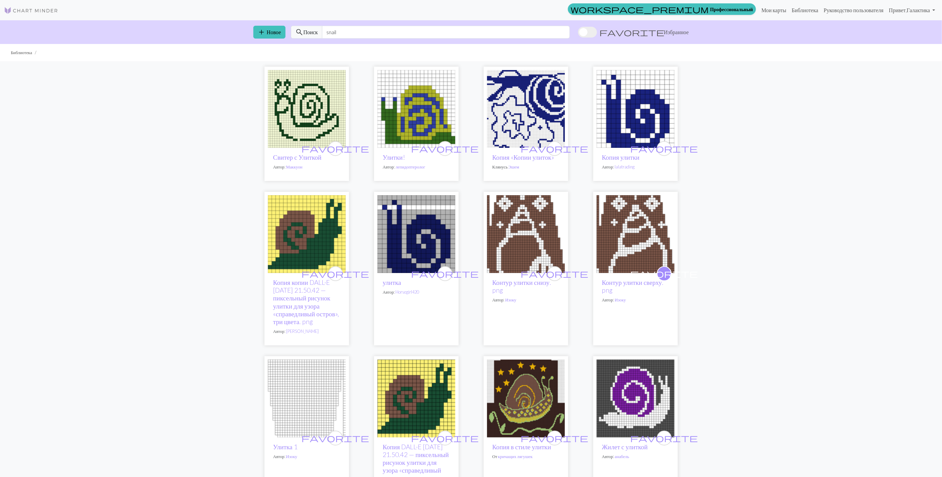
click at [518, 230] on img at bounding box center [526, 234] width 78 height 78
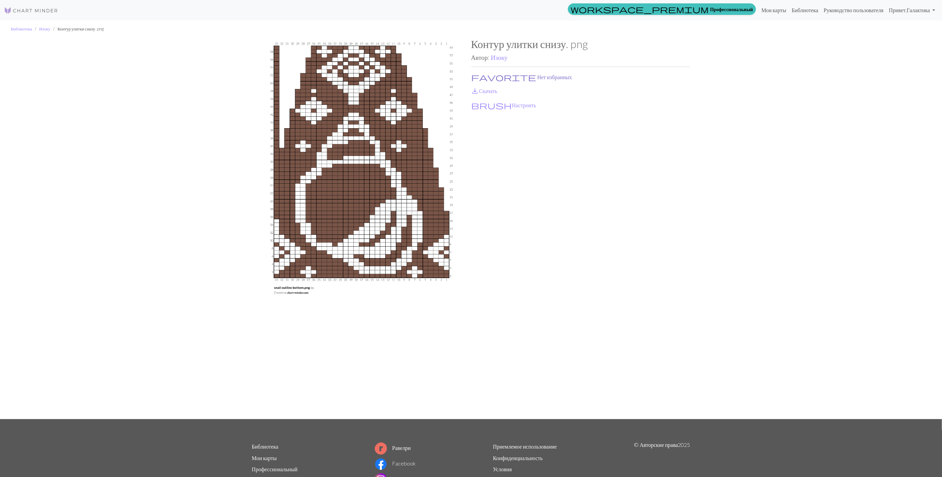
click at [480, 76] on button "favorite Нет избранных" at bounding box center [521, 77] width 101 height 9
click at [487, 92] on link "save_alt Скачать" at bounding box center [484, 91] width 26 height 6
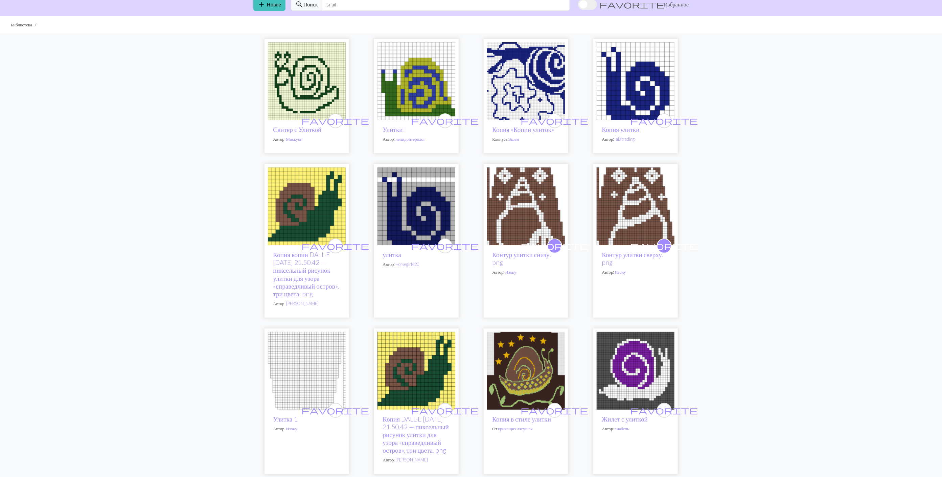
scroll to position [51, 0]
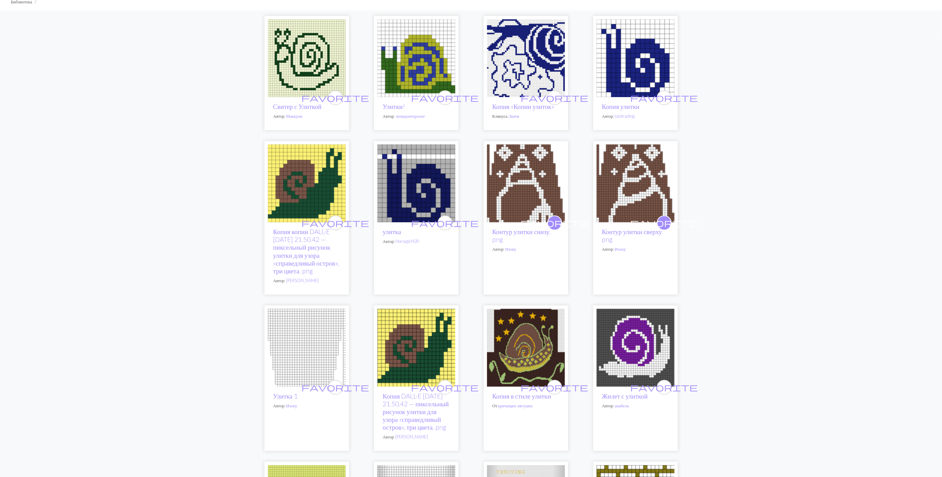
click at [527, 352] on img at bounding box center [526, 348] width 78 height 78
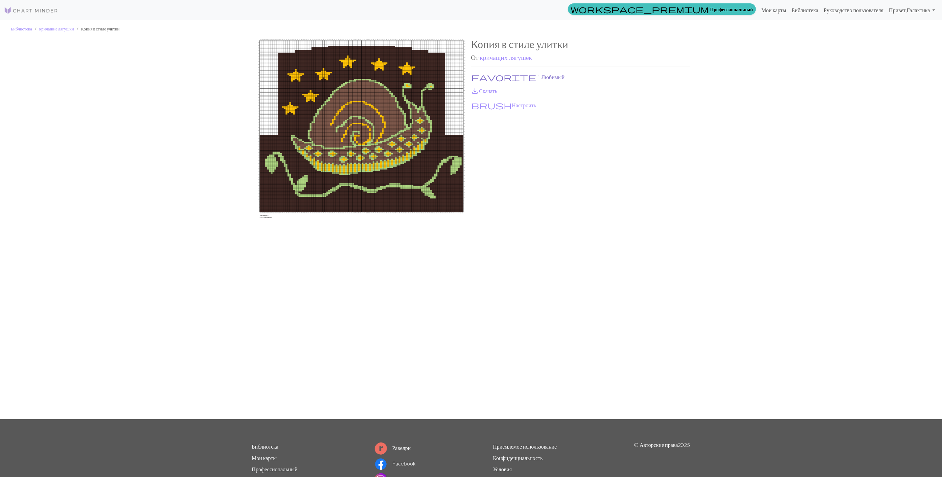
click at [478, 74] on span "favorite" at bounding box center [503, 76] width 65 height 9
click at [480, 90] on link "save_alt Скачать" at bounding box center [484, 91] width 26 height 6
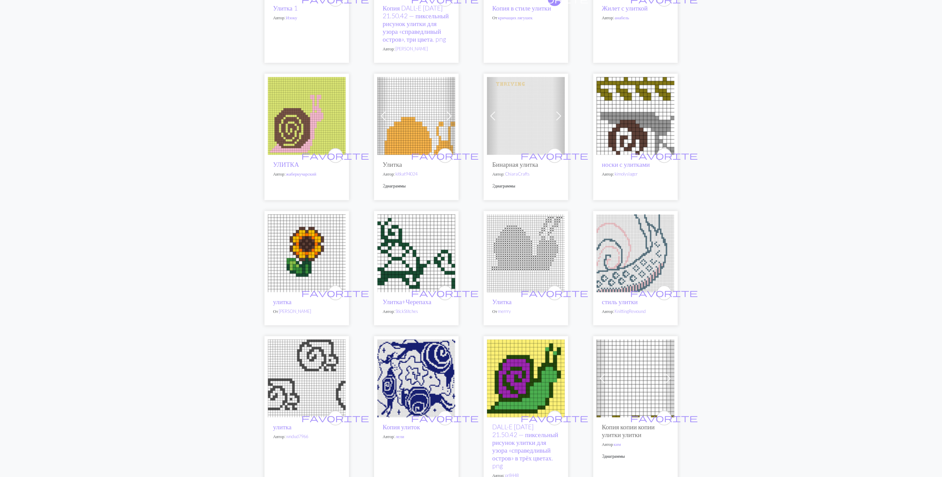
scroll to position [457, 0]
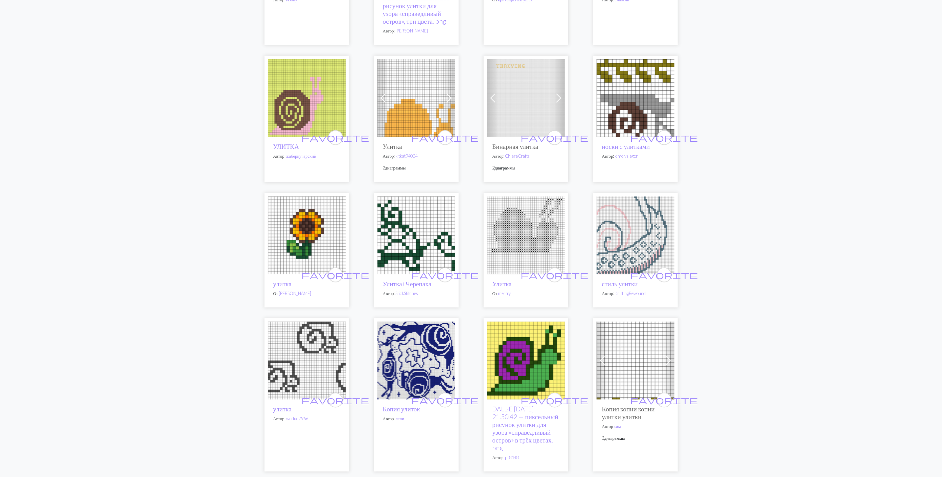
click at [633, 112] on img at bounding box center [636, 98] width 78 height 78
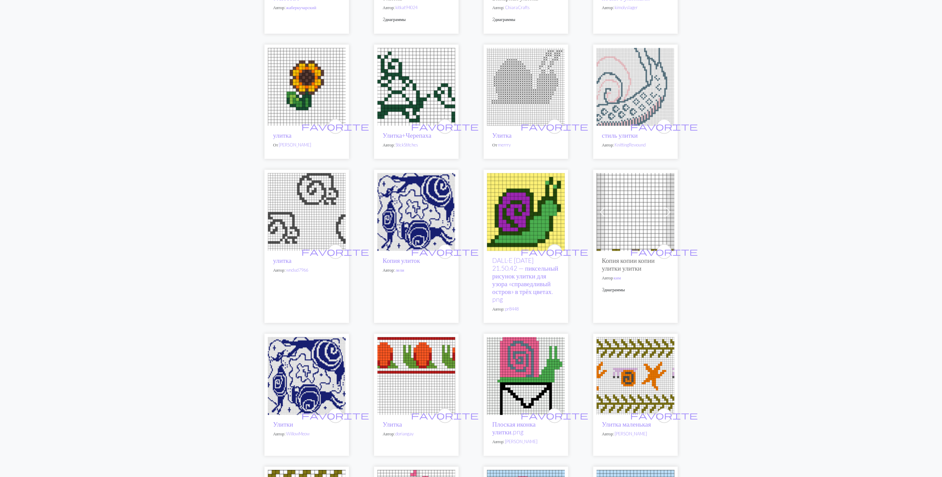
scroll to position [609, 0]
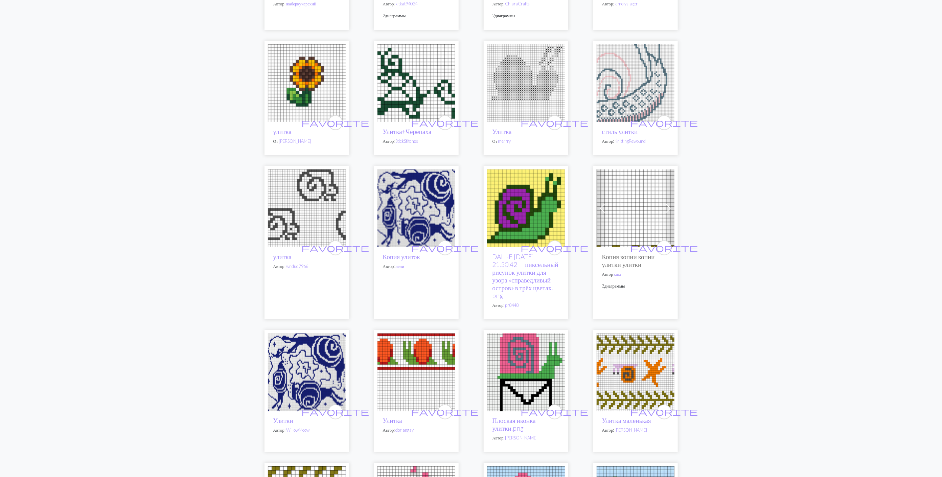
click at [408, 221] on img at bounding box center [416, 208] width 78 height 78
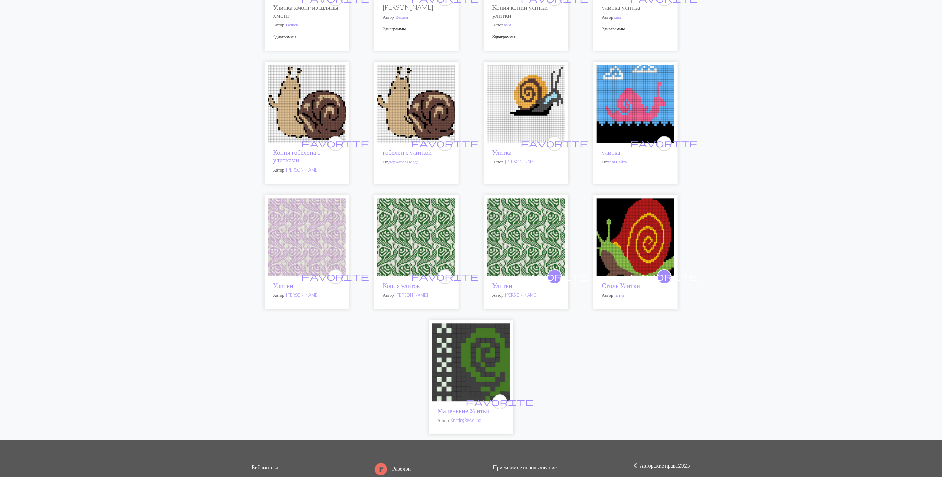
scroll to position [1420, 0]
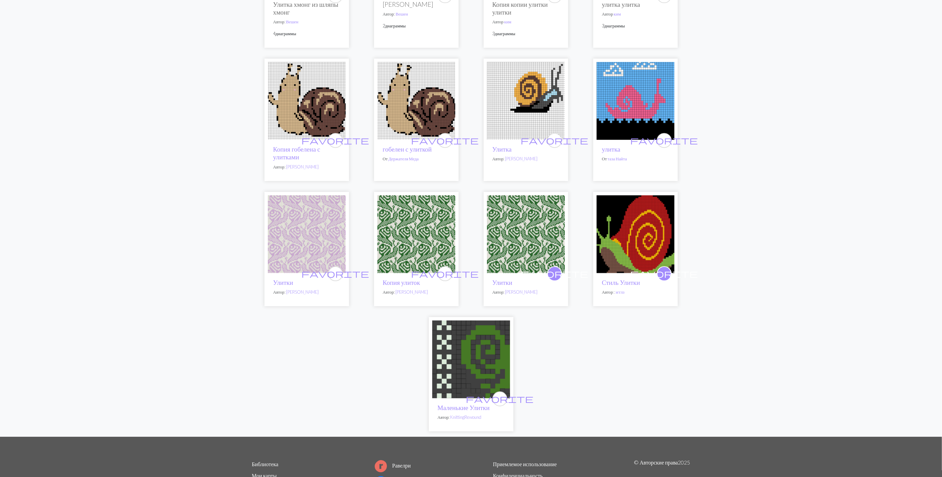
click at [529, 240] on img at bounding box center [526, 234] width 78 height 78
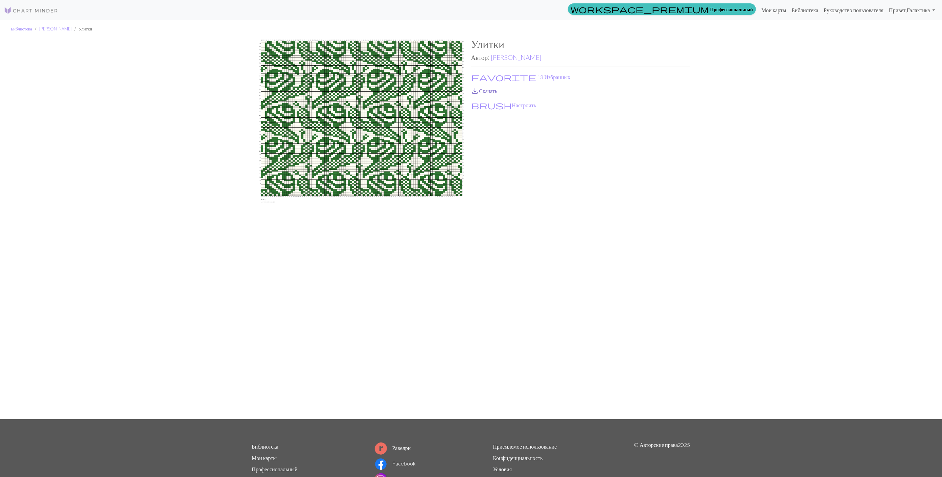
click at [482, 91] on link "save_alt Скачать" at bounding box center [484, 91] width 26 height 6
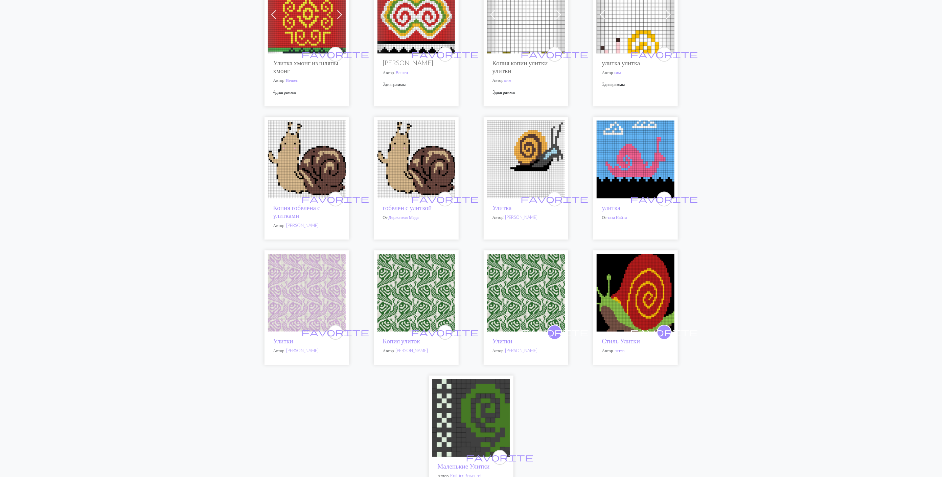
scroll to position [1420, 0]
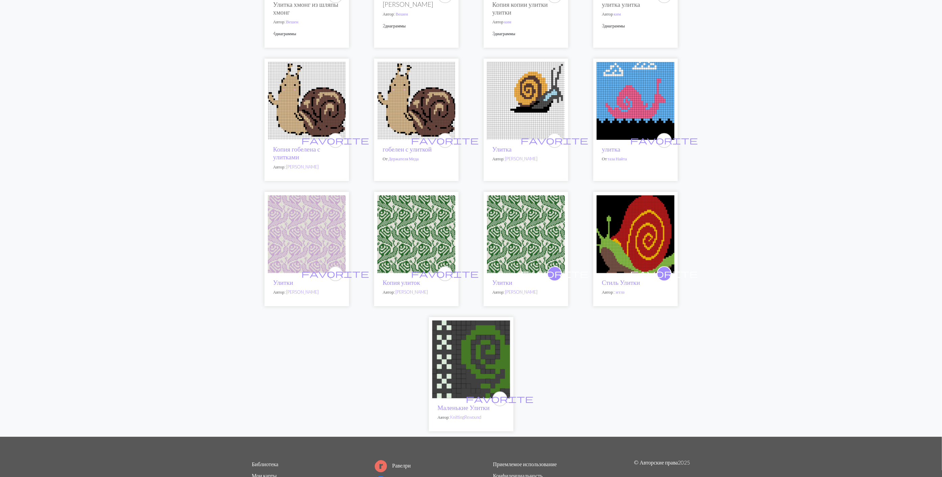
click at [304, 226] on img at bounding box center [307, 234] width 78 height 78
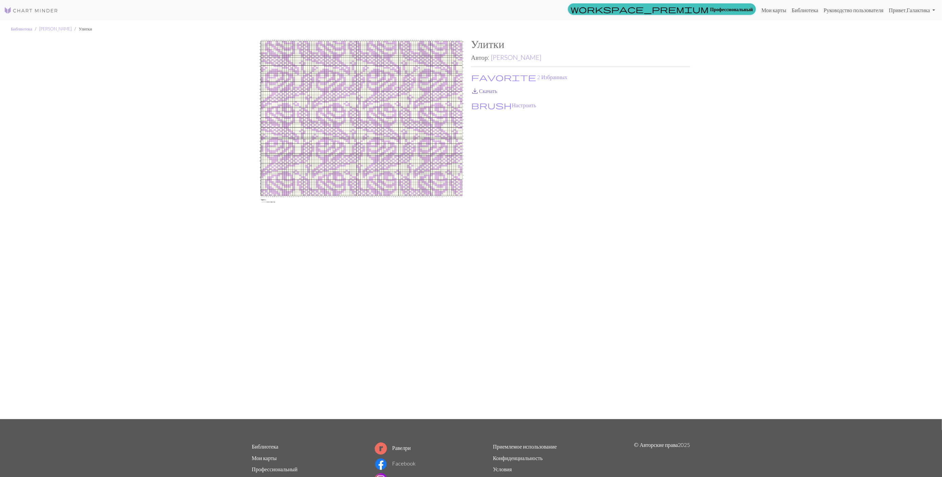
click at [488, 93] on link "save_alt Скачать" at bounding box center [484, 91] width 26 height 6
click at [484, 76] on button "favorite 2 Избранных" at bounding box center [519, 77] width 97 height 9
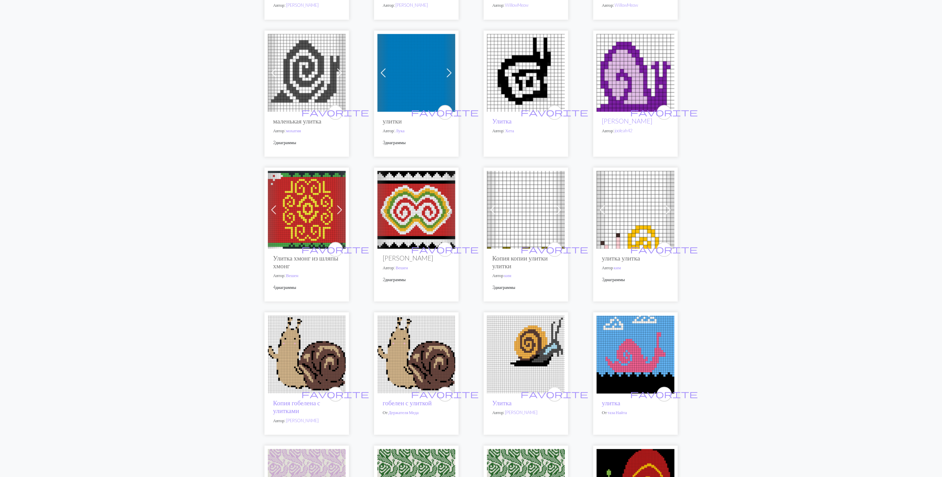
scroll to position [1471, 0]
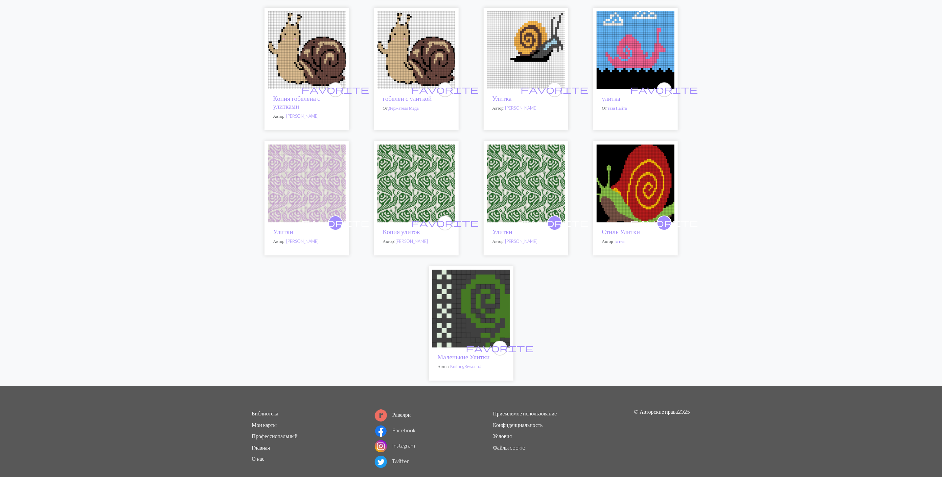
click at [642, 198] on img at bounding box center [636, 183] width 78 height 78
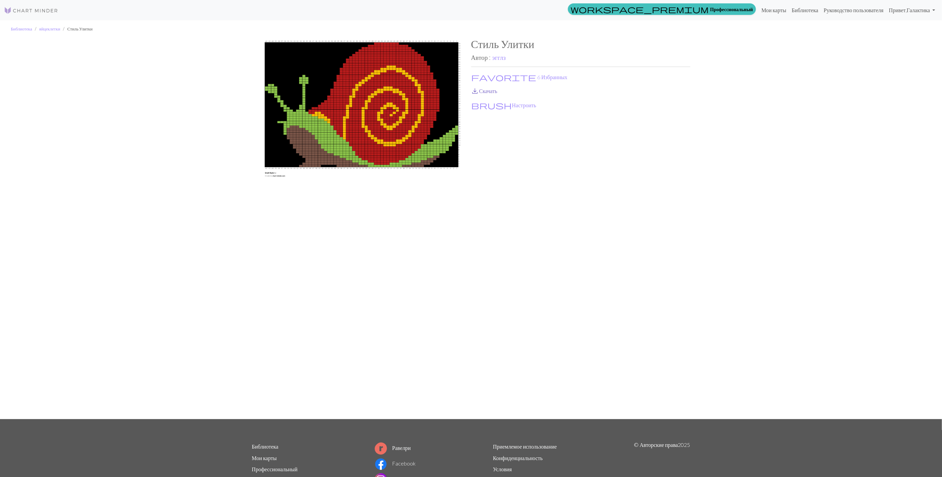
click at [487, 92] on link "save_alt Скачать" at bounding box center [484, 91] width 26 height 6
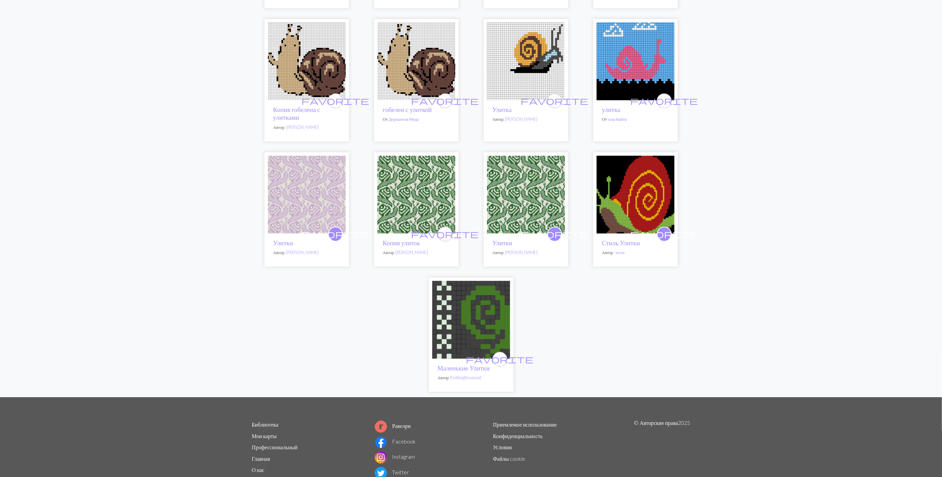
scroll to position [1501, 0]
